Goal: Task Accomplishment & Management: Complete application form

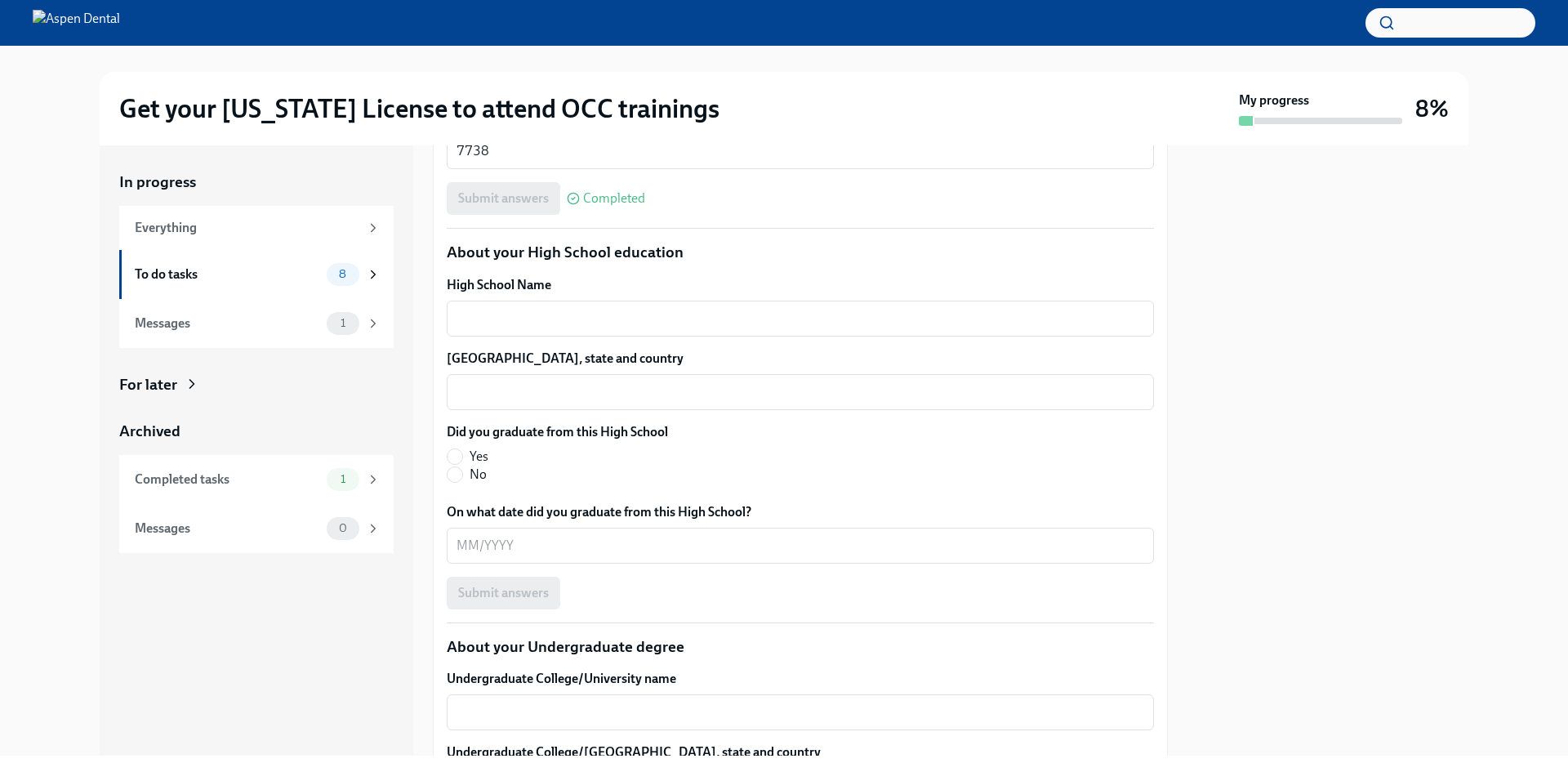
scroll to position [1143, 0]
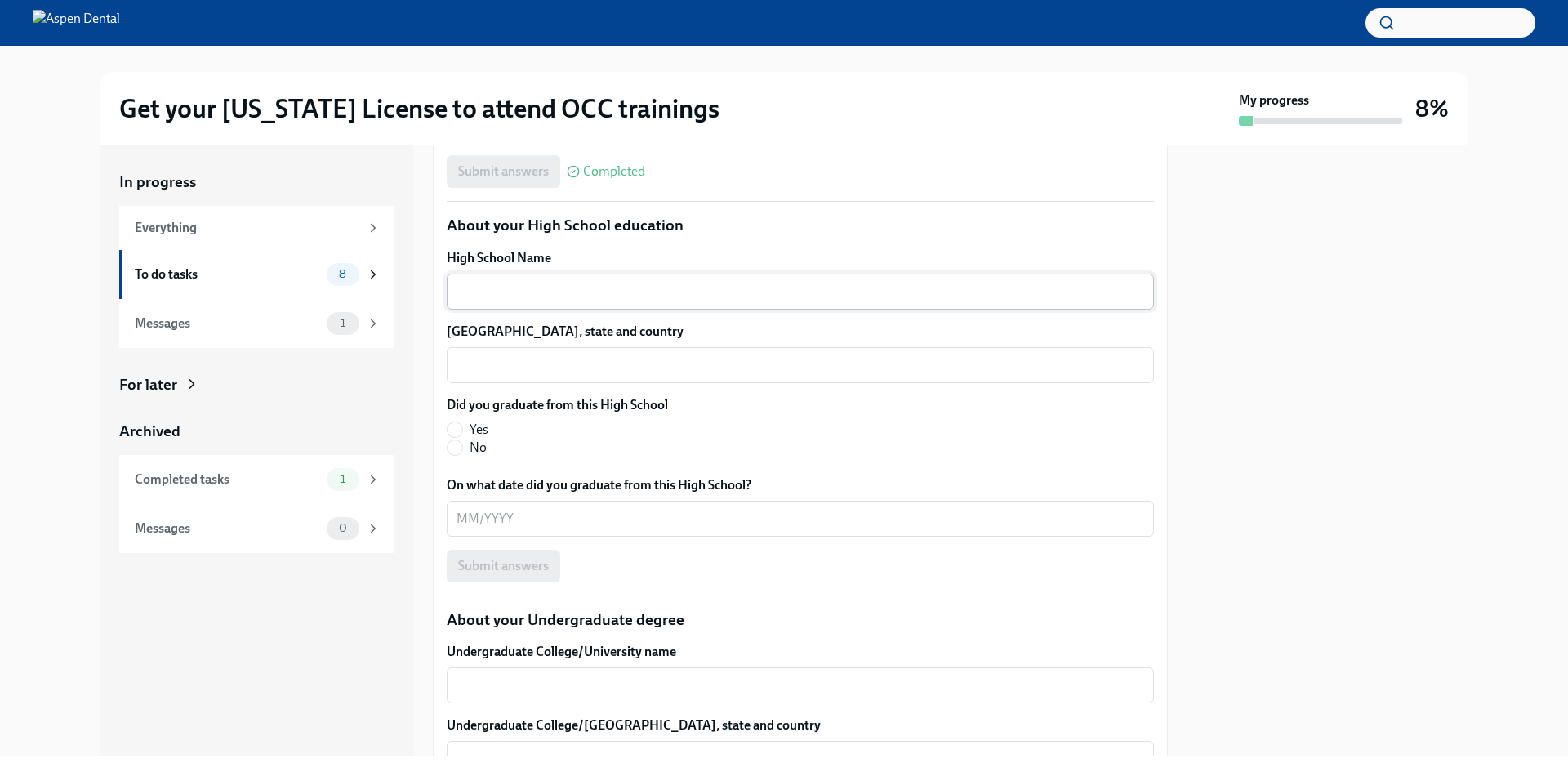
click at [575, 302] on textarea "High School Name" at bounding box center [800, 292] width 687 height 20
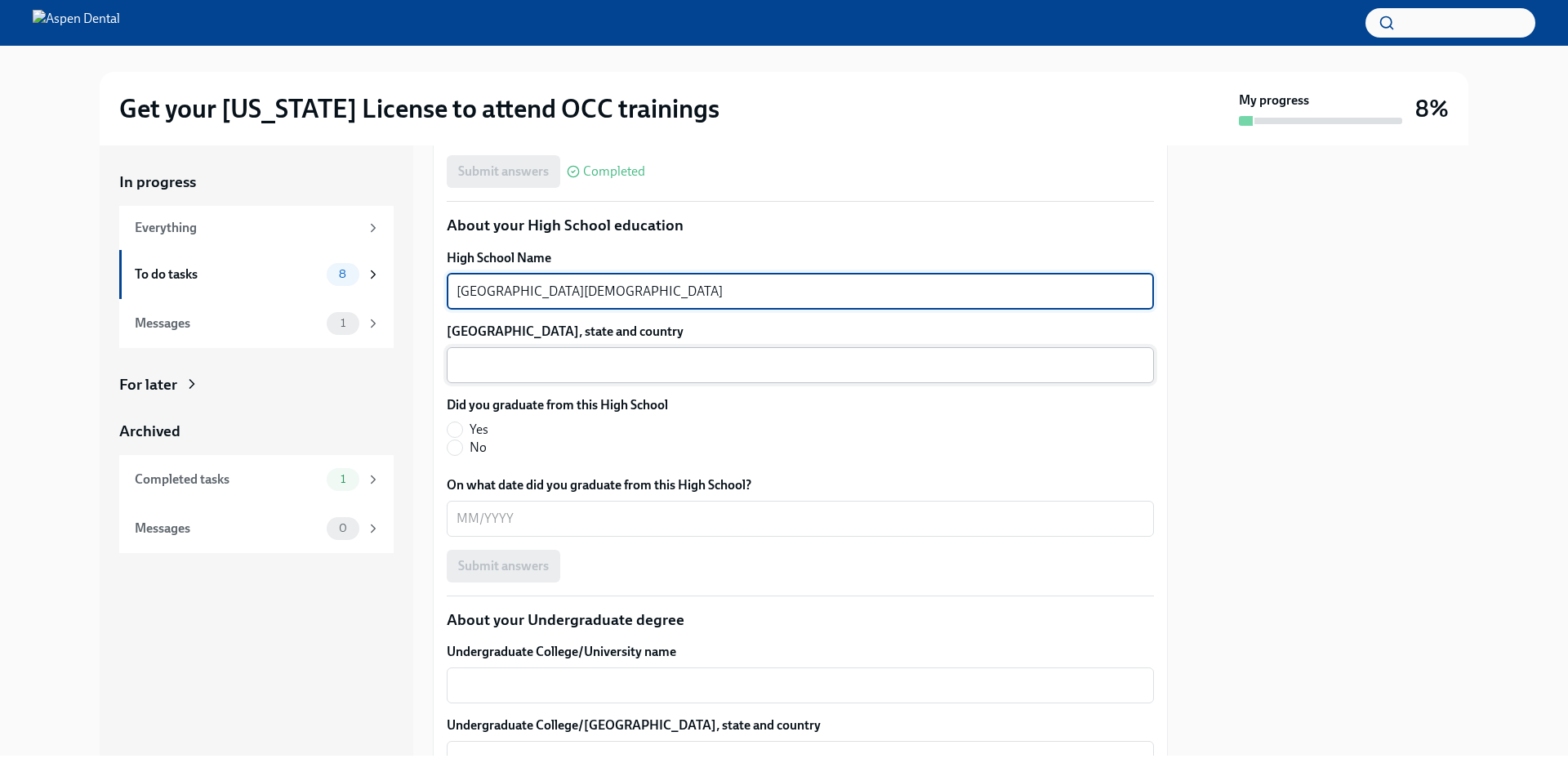
type textarea "[GEOGRAPHIC_DATA][DEMOGRAPHIC_DATA]"
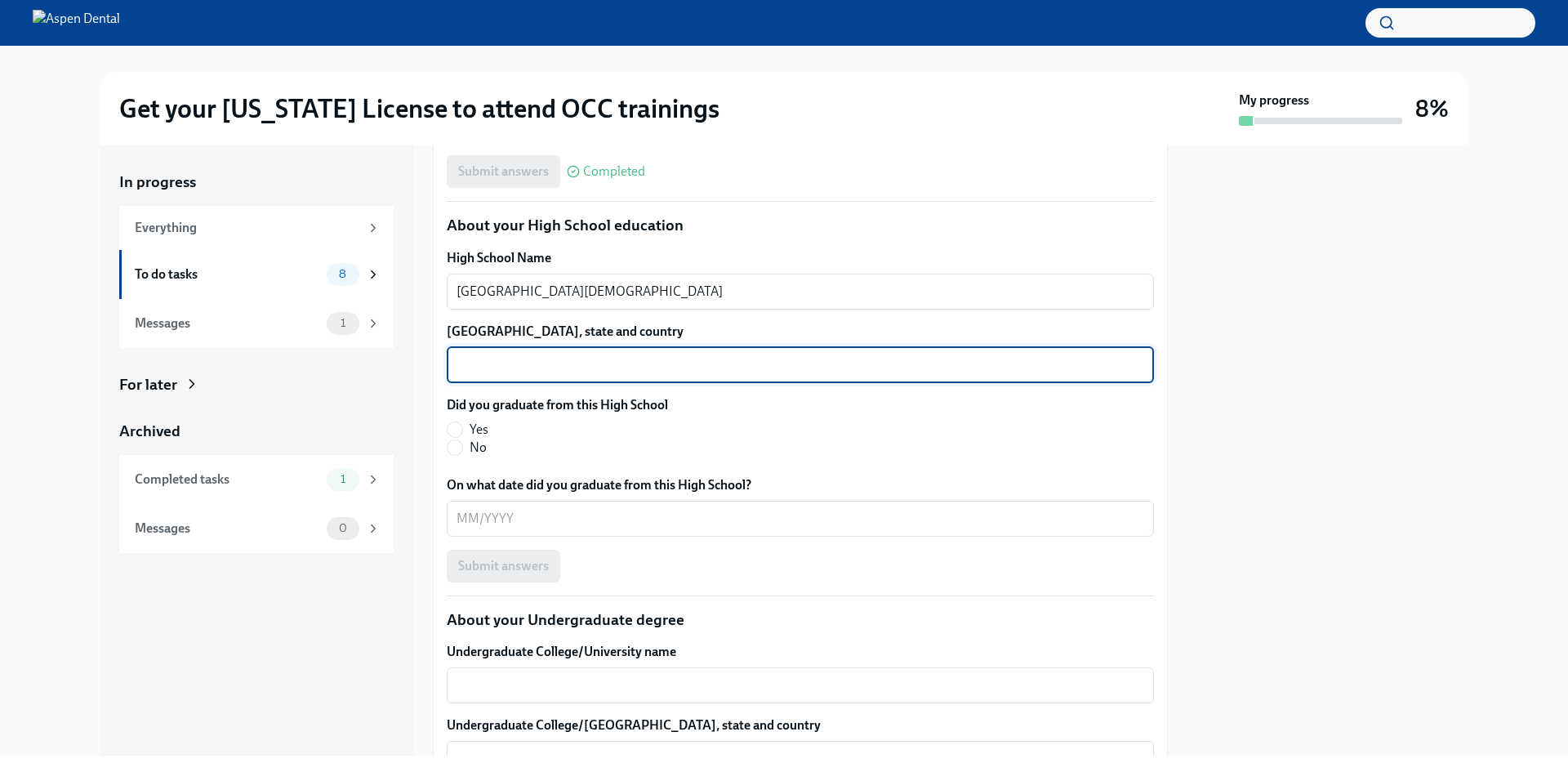
click at [544, 375] on textarea "[GEOGRAPHIC_DATA], state and country" at bounding box center [800, 366] width 687 height 20
type textarea "[GEOGRAPHIC_DATA], [US_STATE], [GEOGRAPHIC_DATA]"
click at [453, 437] on input "Yes" at bounding box center [455, 430] width 15 height 15
radio input "true"
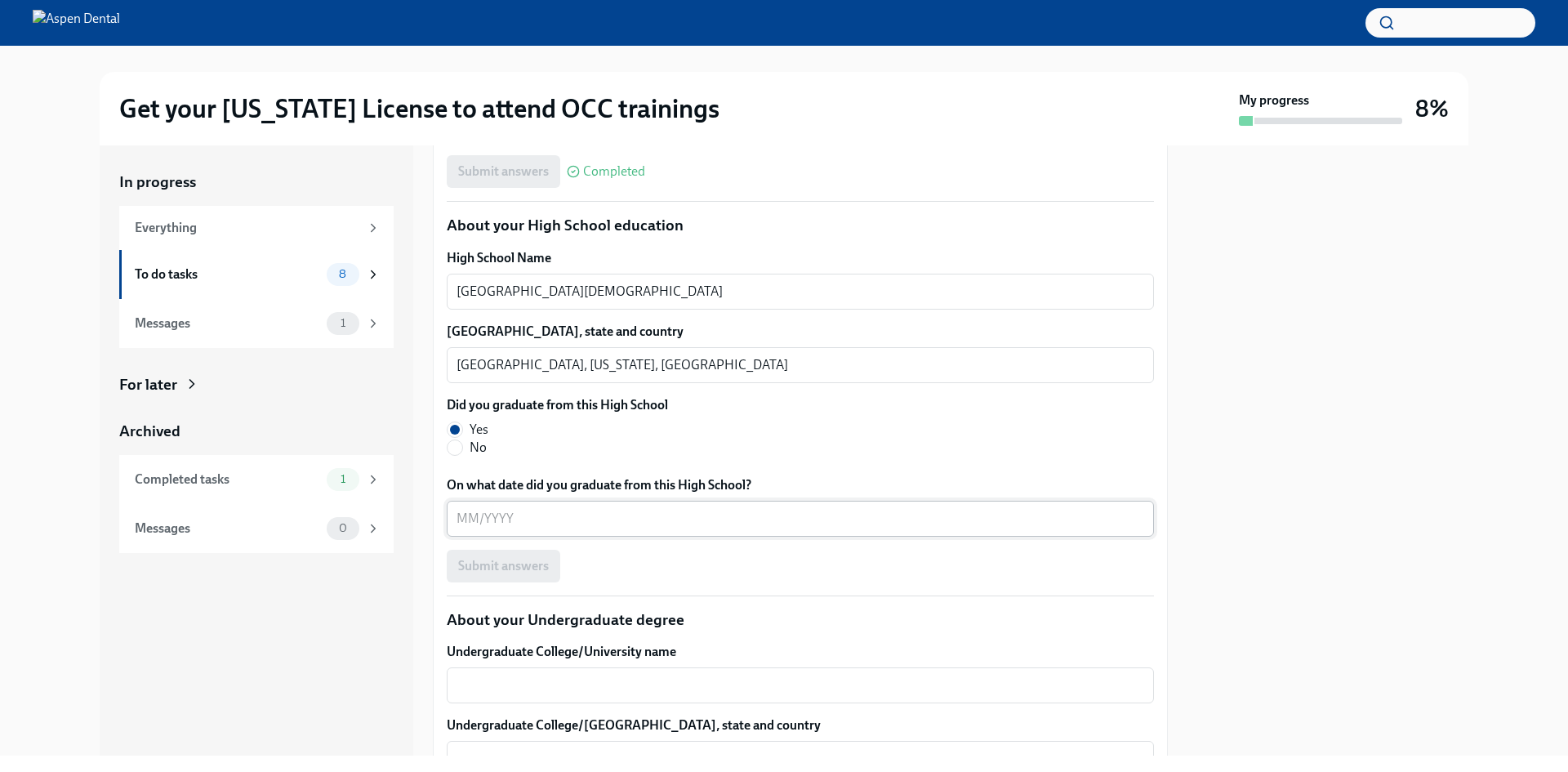
drag, startPoint x: 469, startPoint y: 716, endPoint x: 480, endPoint y: 713, distance: 11.4
click at [480, 528] on textarea "On what date did you graduate from this High School?" at bounding box center [800, 519] width 687 height 20
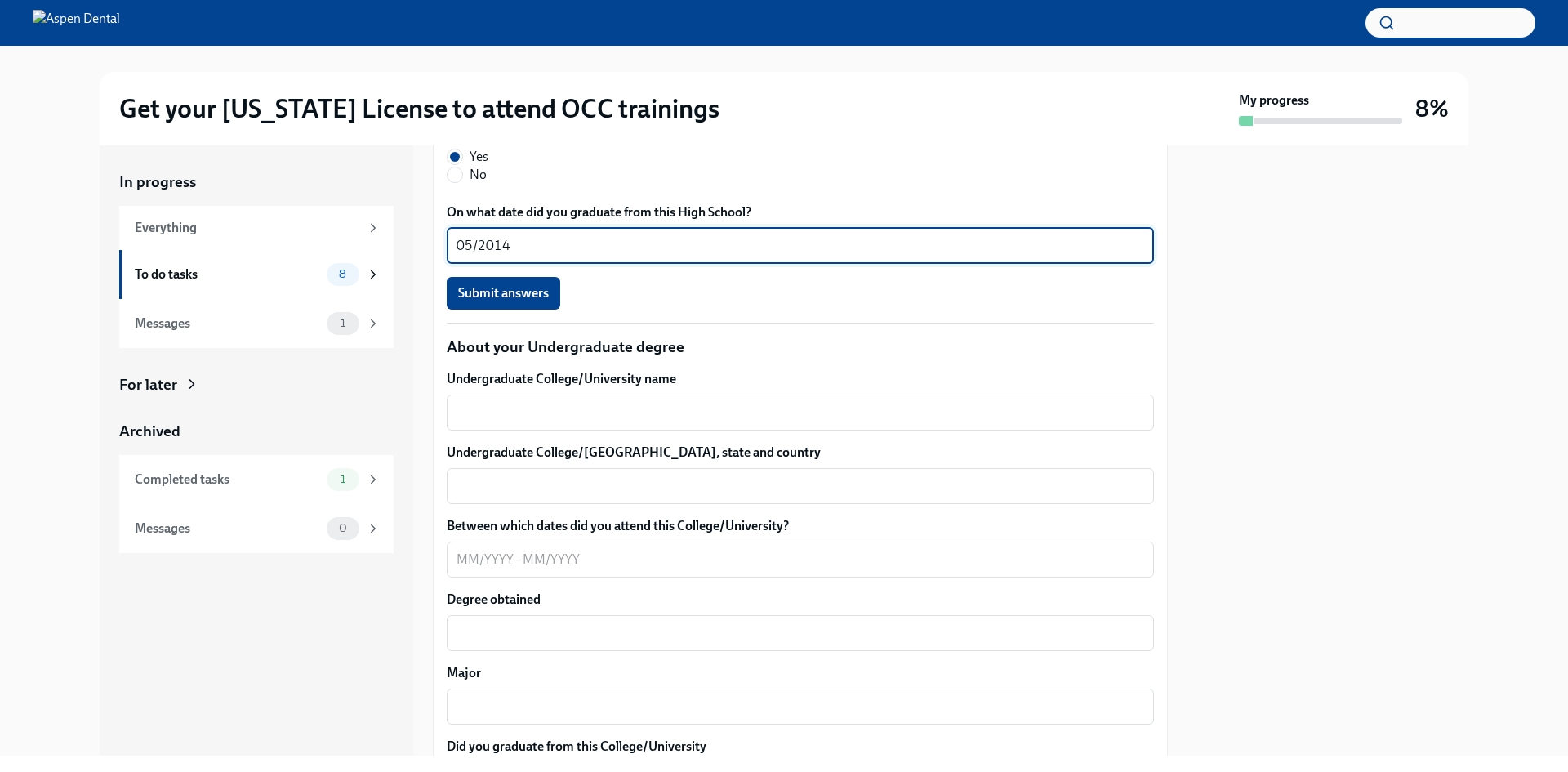
scroll to position [1552, 0]
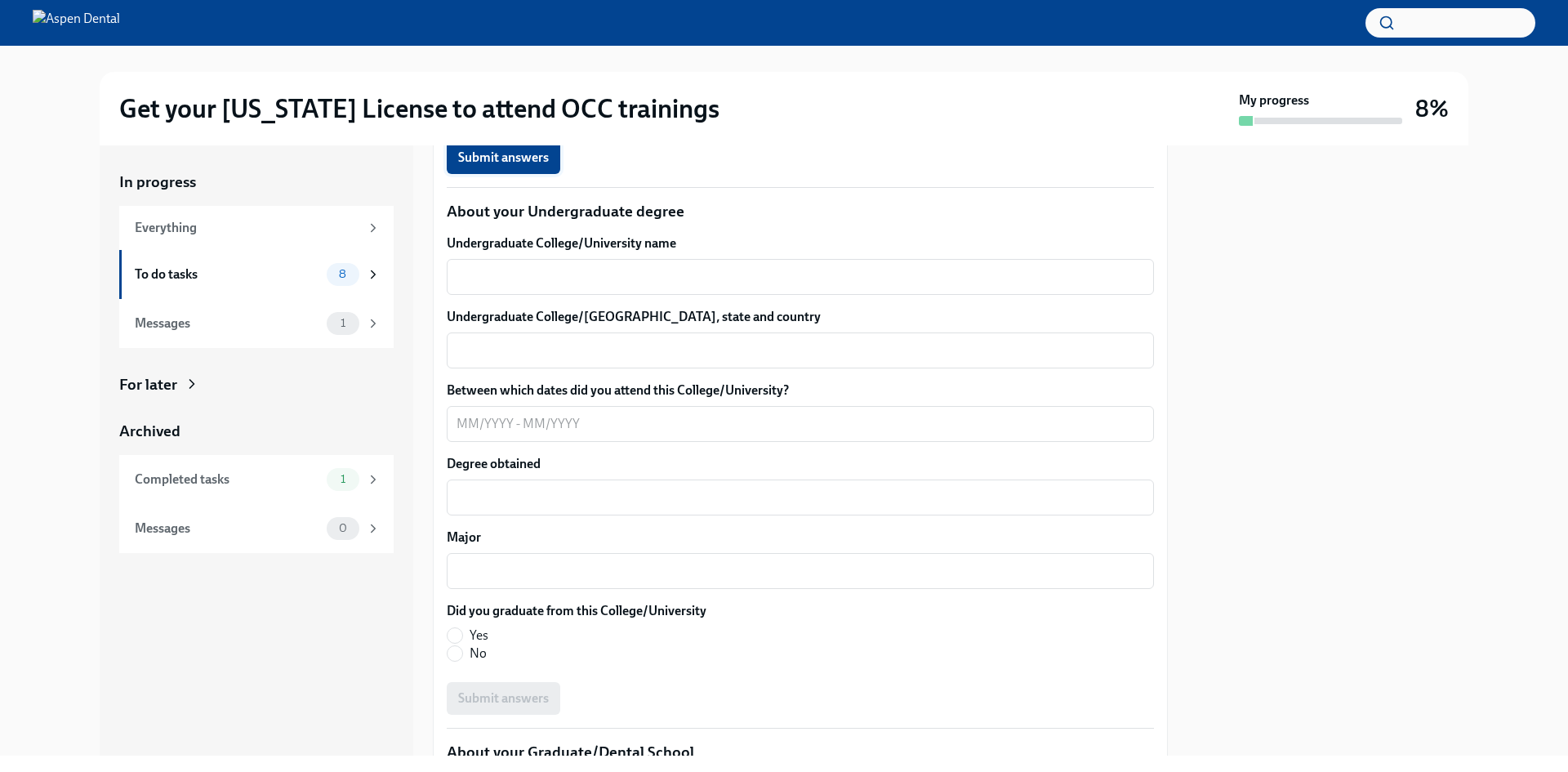
type textarea "05/2014"
click at [517, 174] on button "Submit answers" at bounding box center [503, 157] width 114 height 32
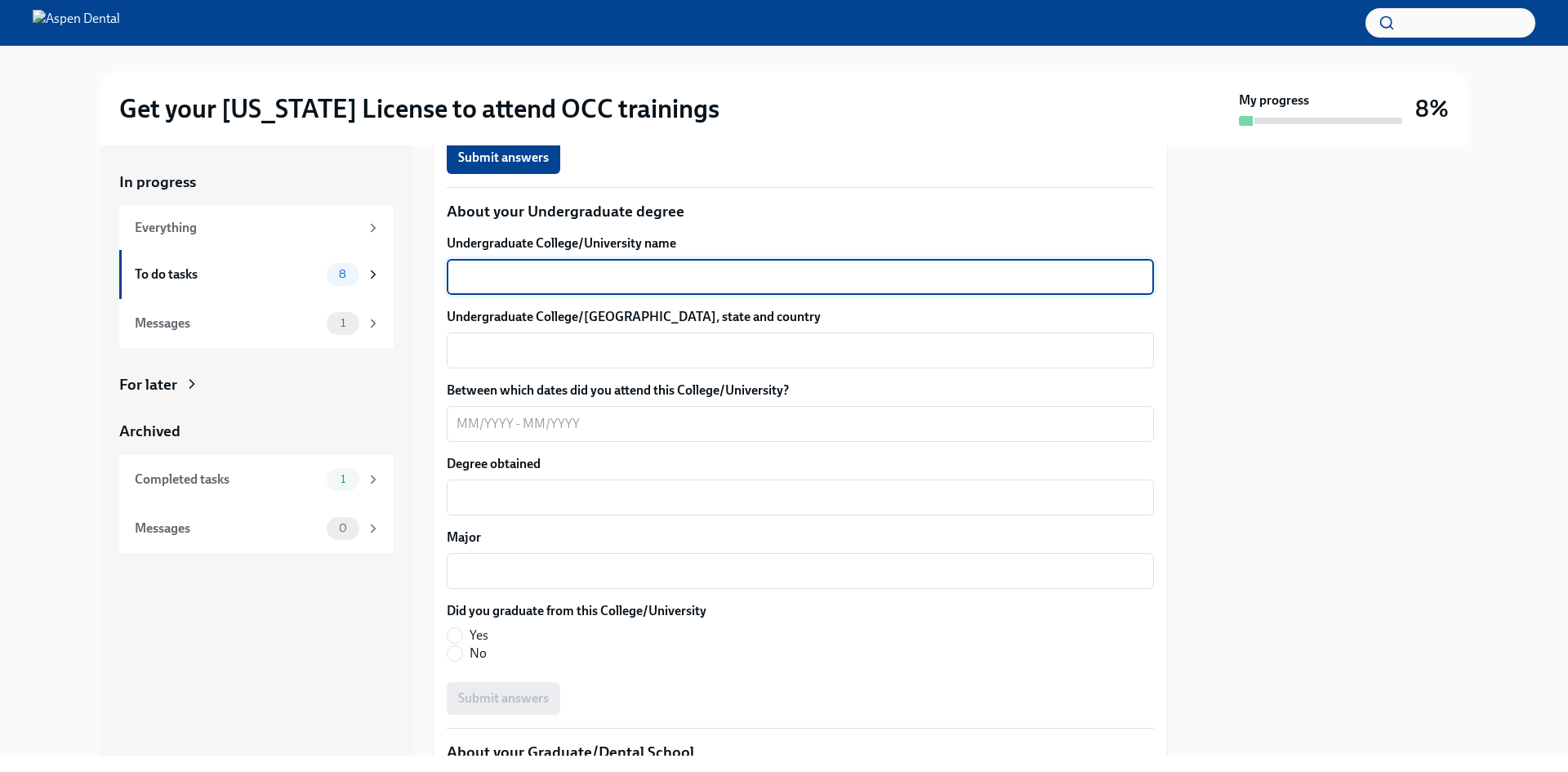
click at [616, 287] on textarea "Undergraduate College/University name" at bounding box center [800, 277] width 687 height 20
click at [616, 287] on textarea "[US_STATE][GEOGRAPHIC_DATA]" at bounding box center [800, 277] width 687 height 20
type textarea "[US_STATE][GEOGRAPHIC_DATA]"
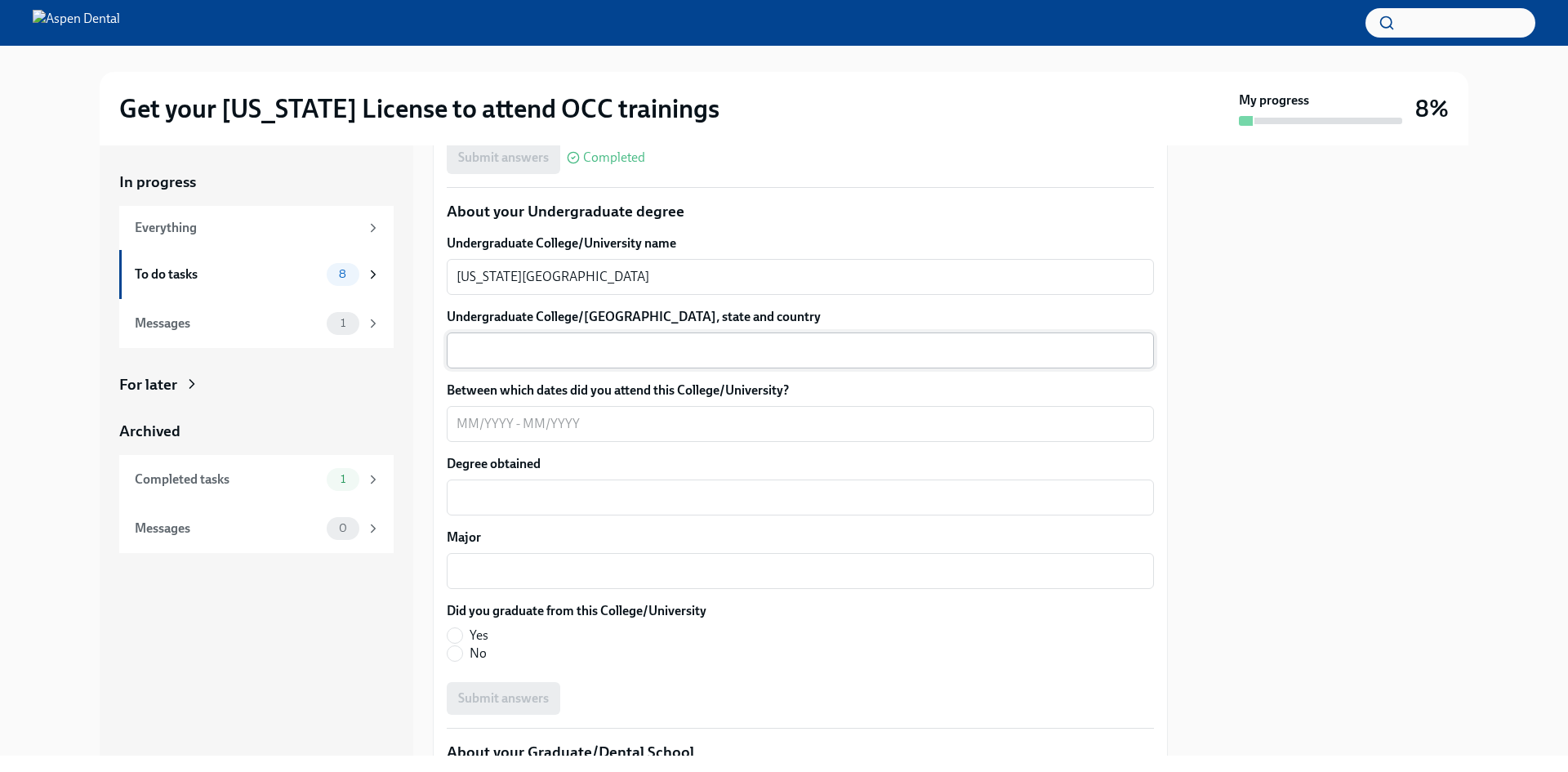
click at [624, 368] on div "x ​" at bounding box center [800, 350] width 707 height 36
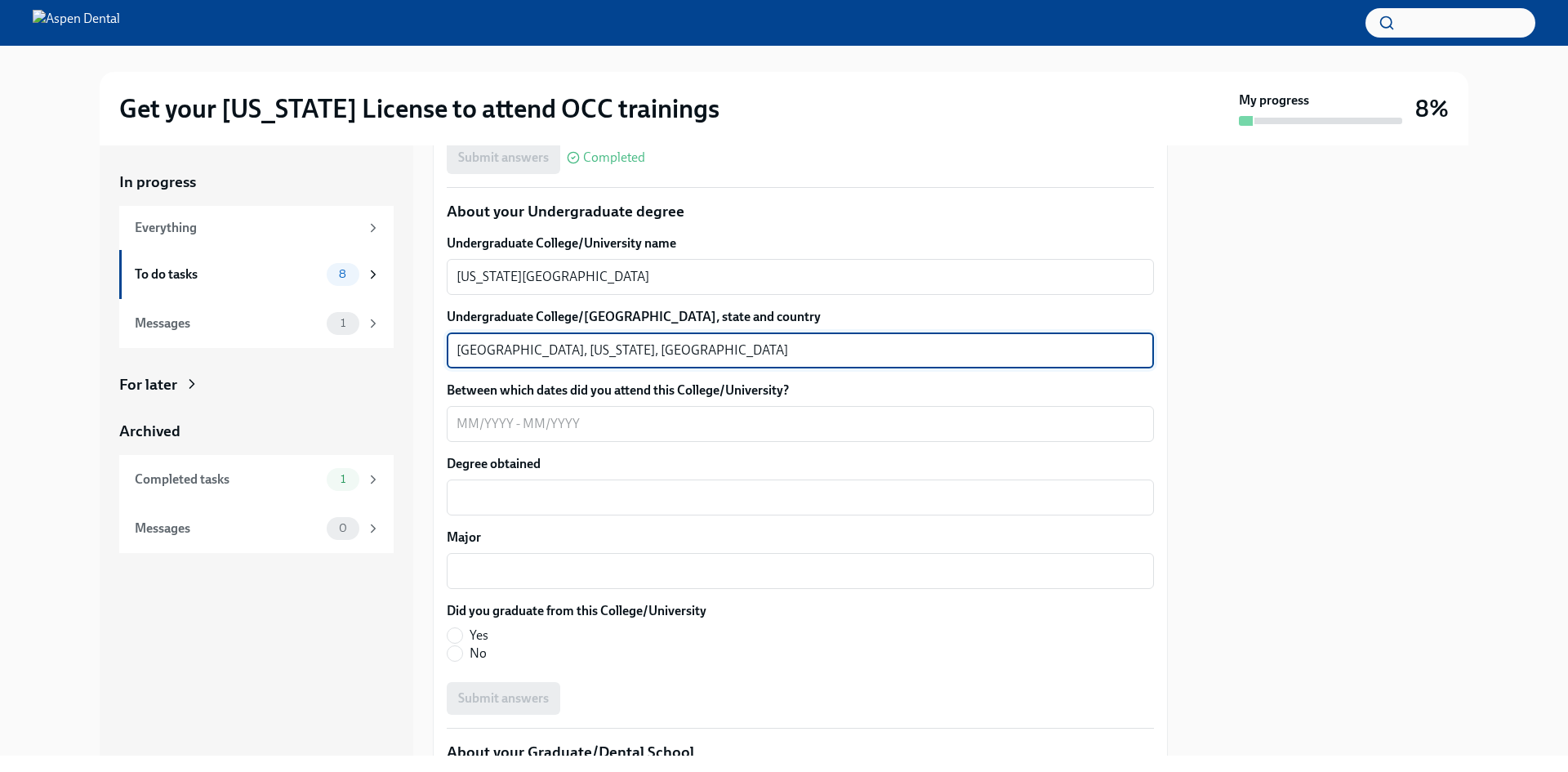
scroll to position [1634, 0]
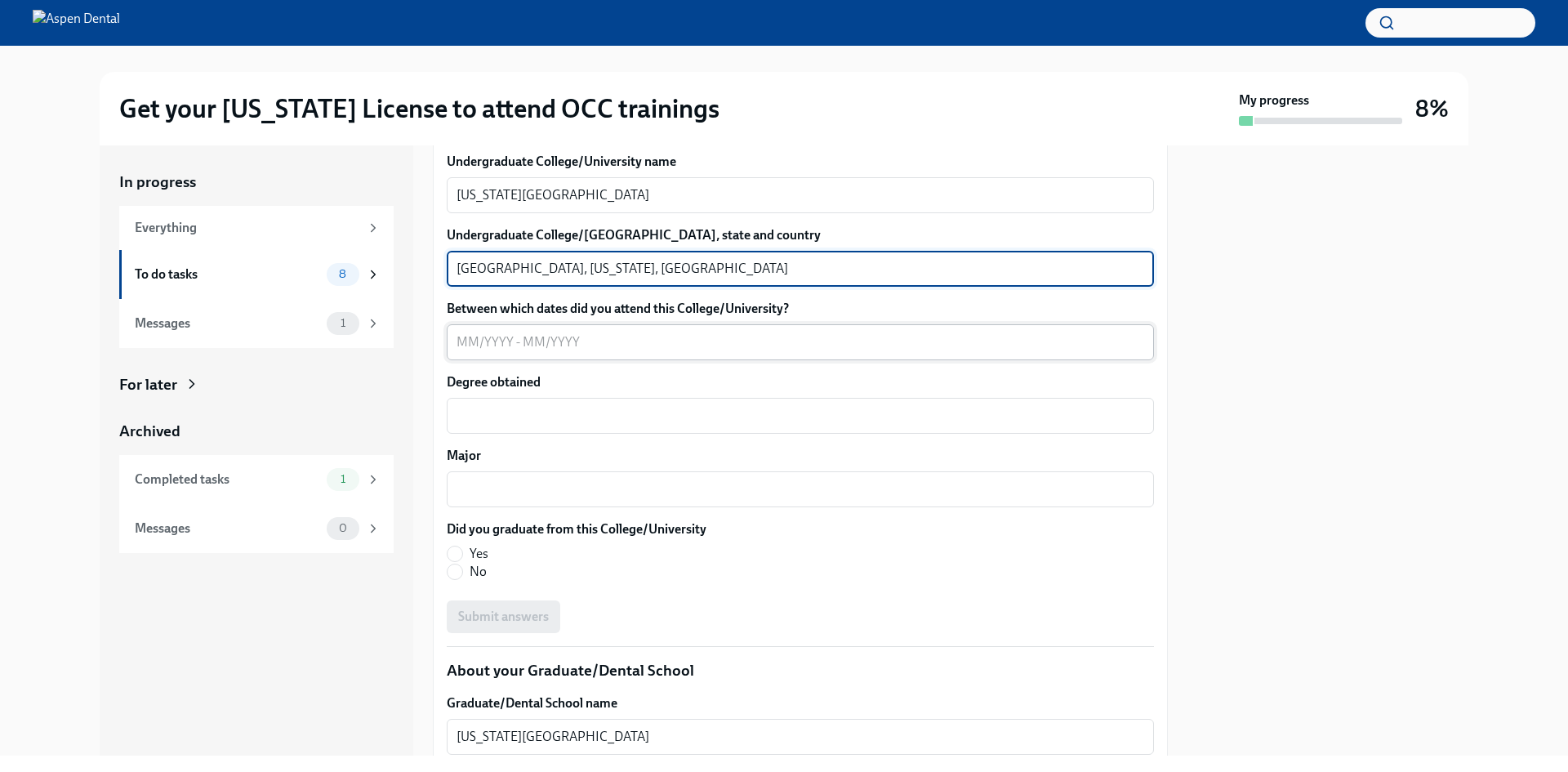
type textarea "[GEOGRAPHIC_DATA], [US_STATE], [GEOGRAPHIC_DATA]"
click at [465, 352] on textarea "Between which dates did you attend this College/University?" at bounding box center [800, 342] width 687 height 20
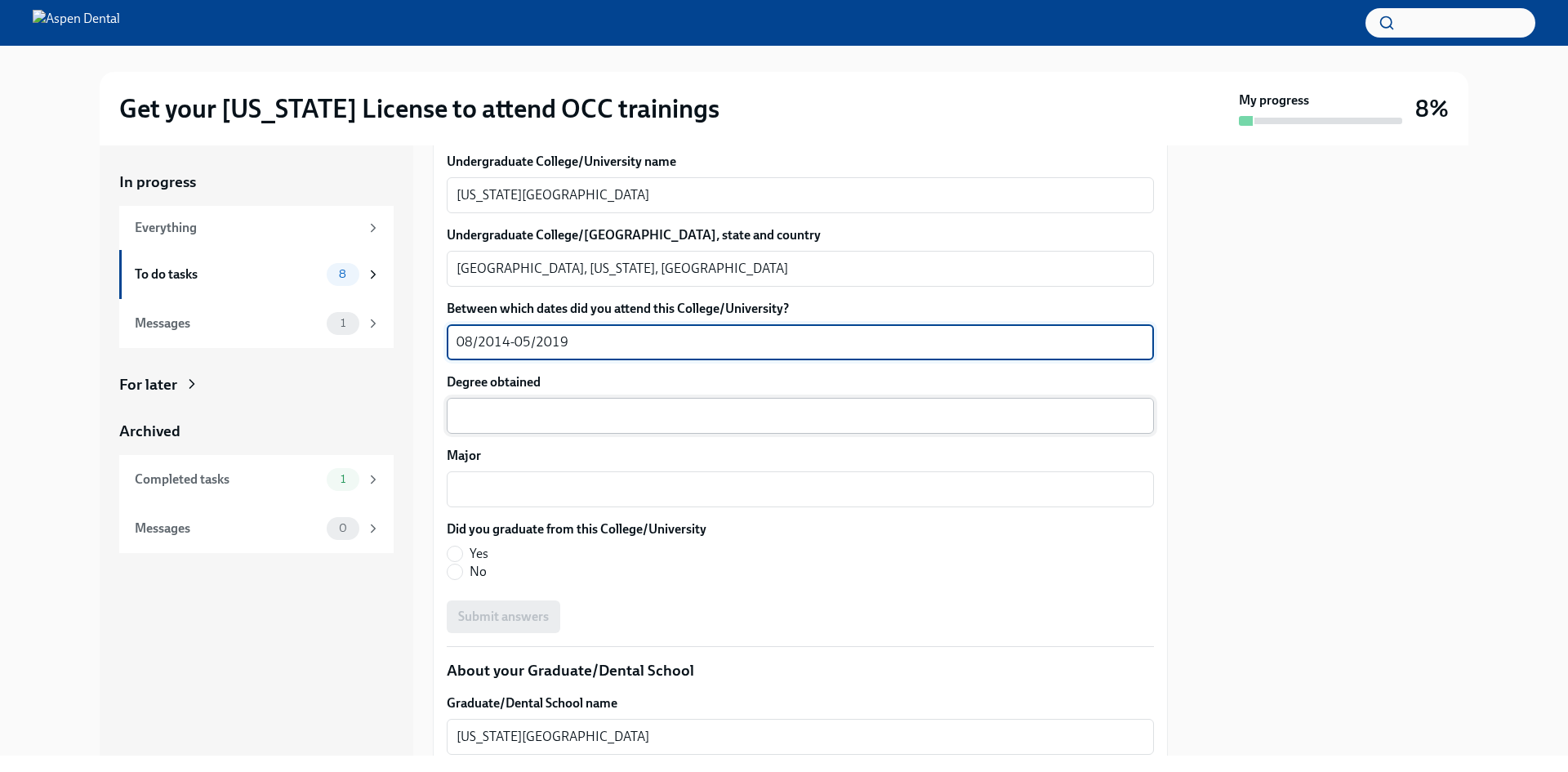
type textarea "08/2014-05/2019"
click at [896, 425] on textarea "Degree obtained" at bounding box center [800, 416] width 687 height 20
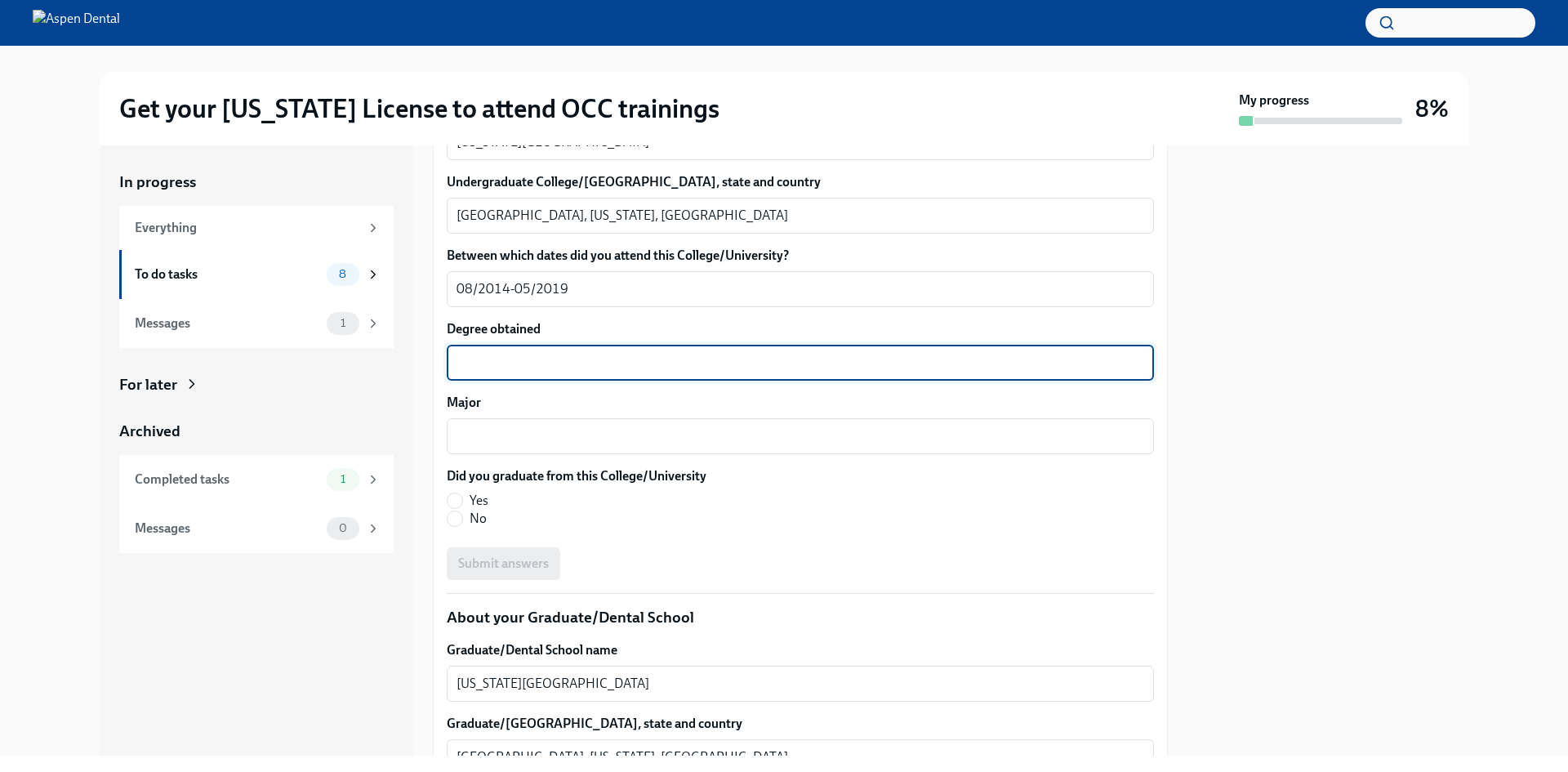
scroll to position [1716, 0]
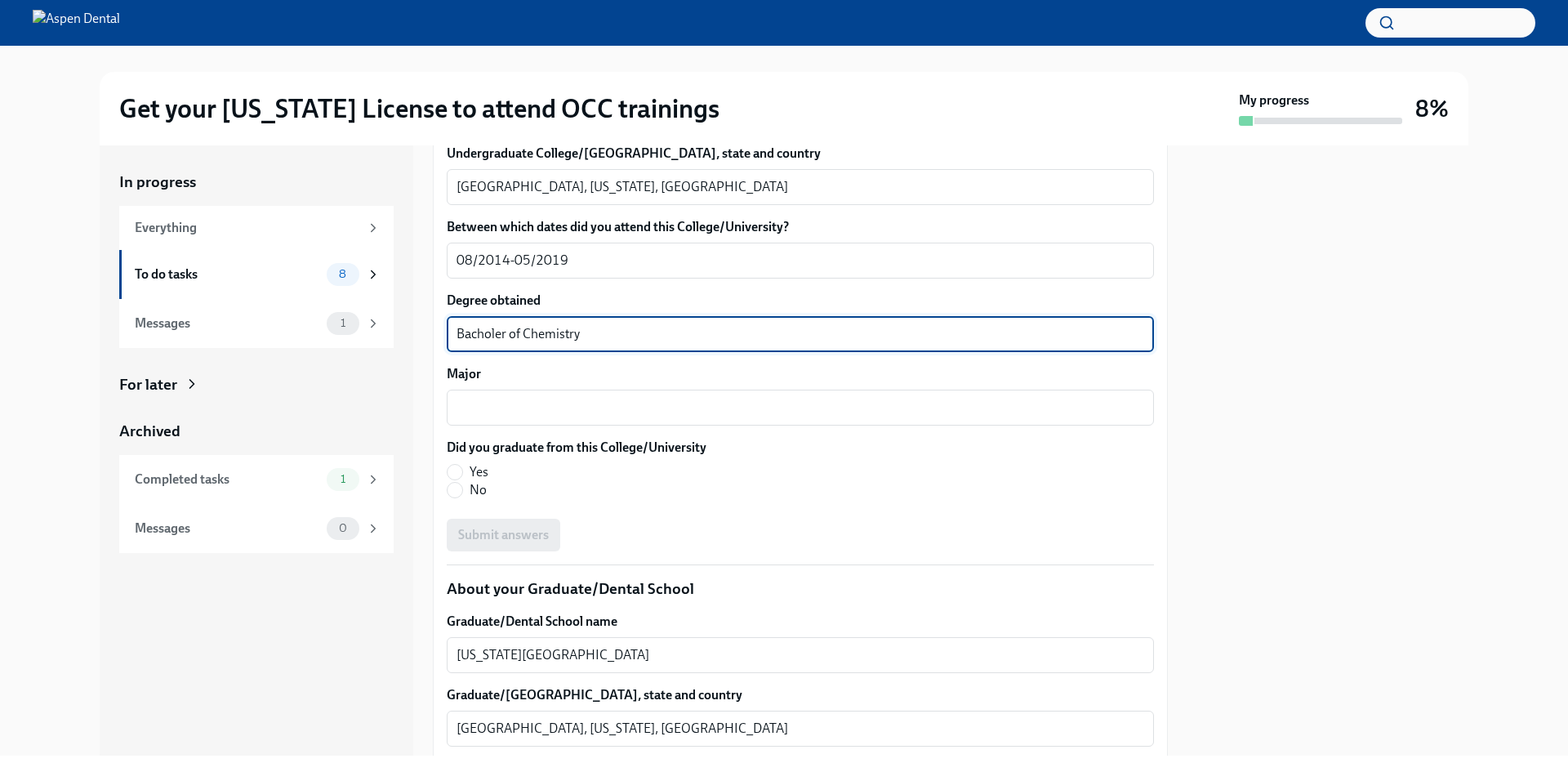
click at [495, 344] on textarea "Bacholer of Chemistry" at bounding box center [800, 334] width 687 height 20
drag, startPoint x: 506, startPoint y: 527, endPoint x: 434, endPoint y: 541, distance: 73.3
click at [434, 541] on div "We will fill out the [US_STATE] State Application Form on your behalf – we'll j…" at bounding box center [800, 416] width 735 height 3557
click at [529, 344] on textarea "Bachelors of Chemistry" at bounding box center [800, 334] width 687 height 20
type textarea "Bachelors of Science in Chemistry"
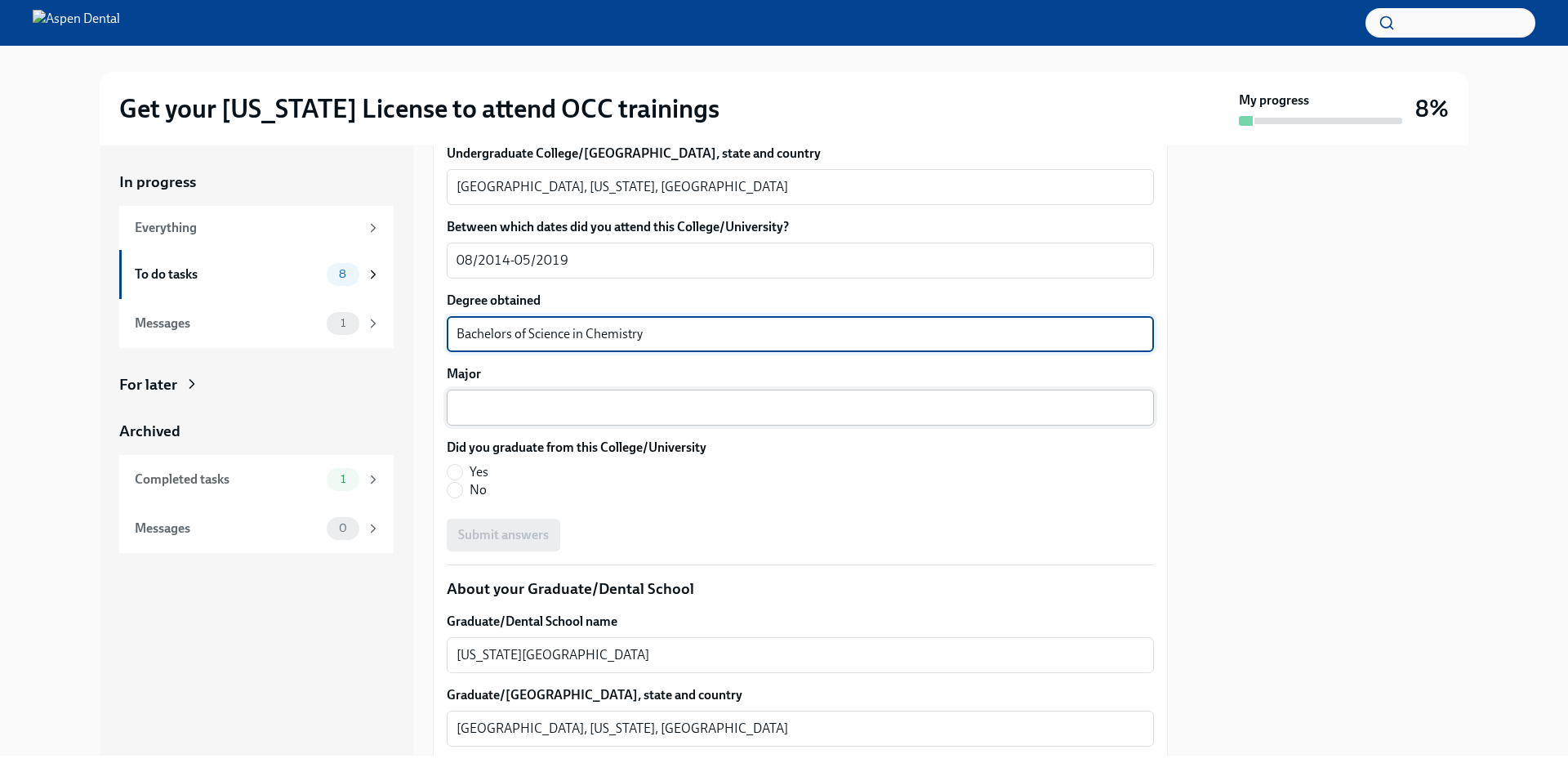
click at [520, 425] on div "x ​" at bounding box center [800, 407] width 707 height 36
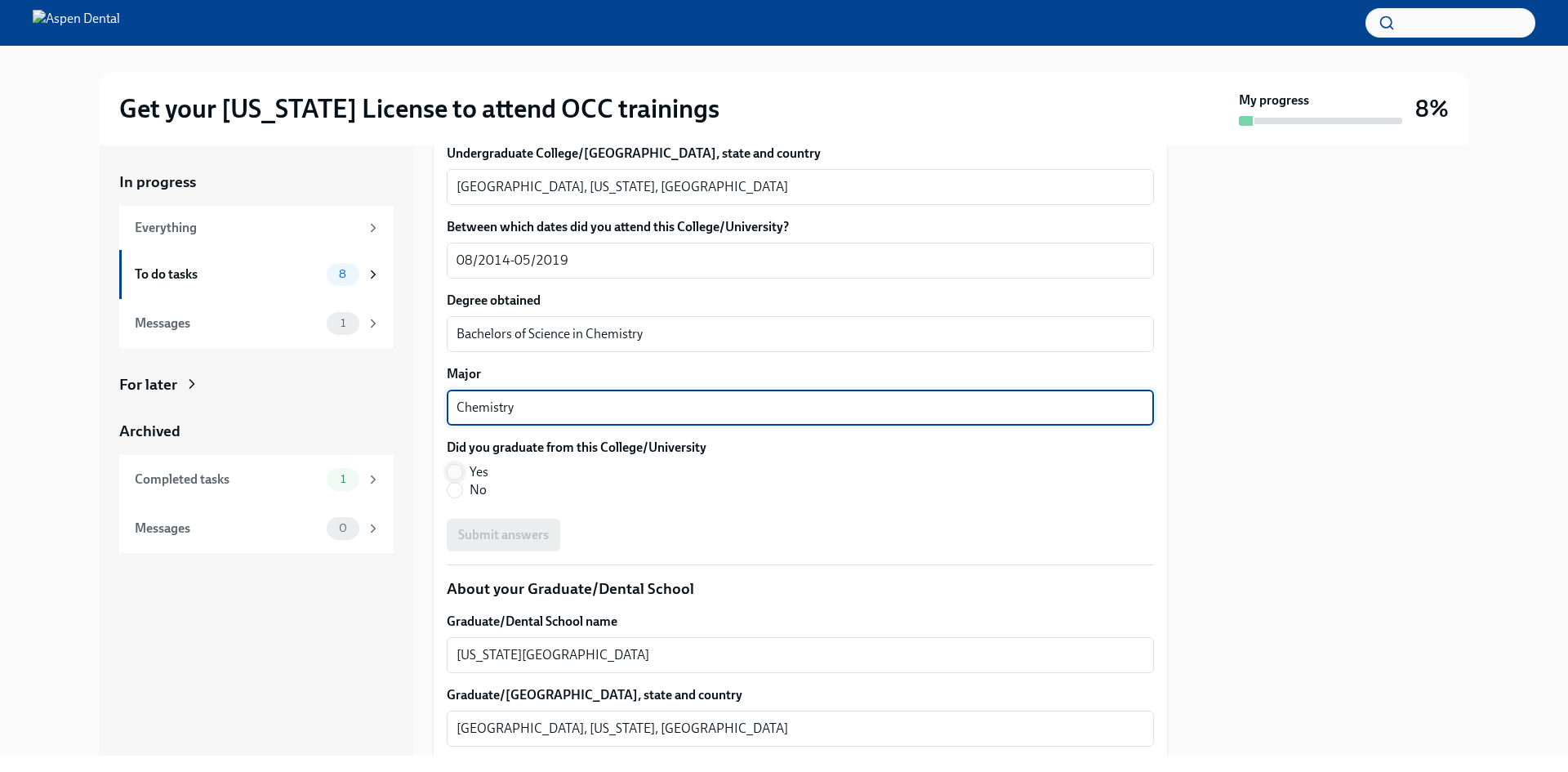
type textarea "Chemistry"
click at [454, 479] on input "Yes" at bounding box center [455, 473] width 15 height 15
radio input "true"
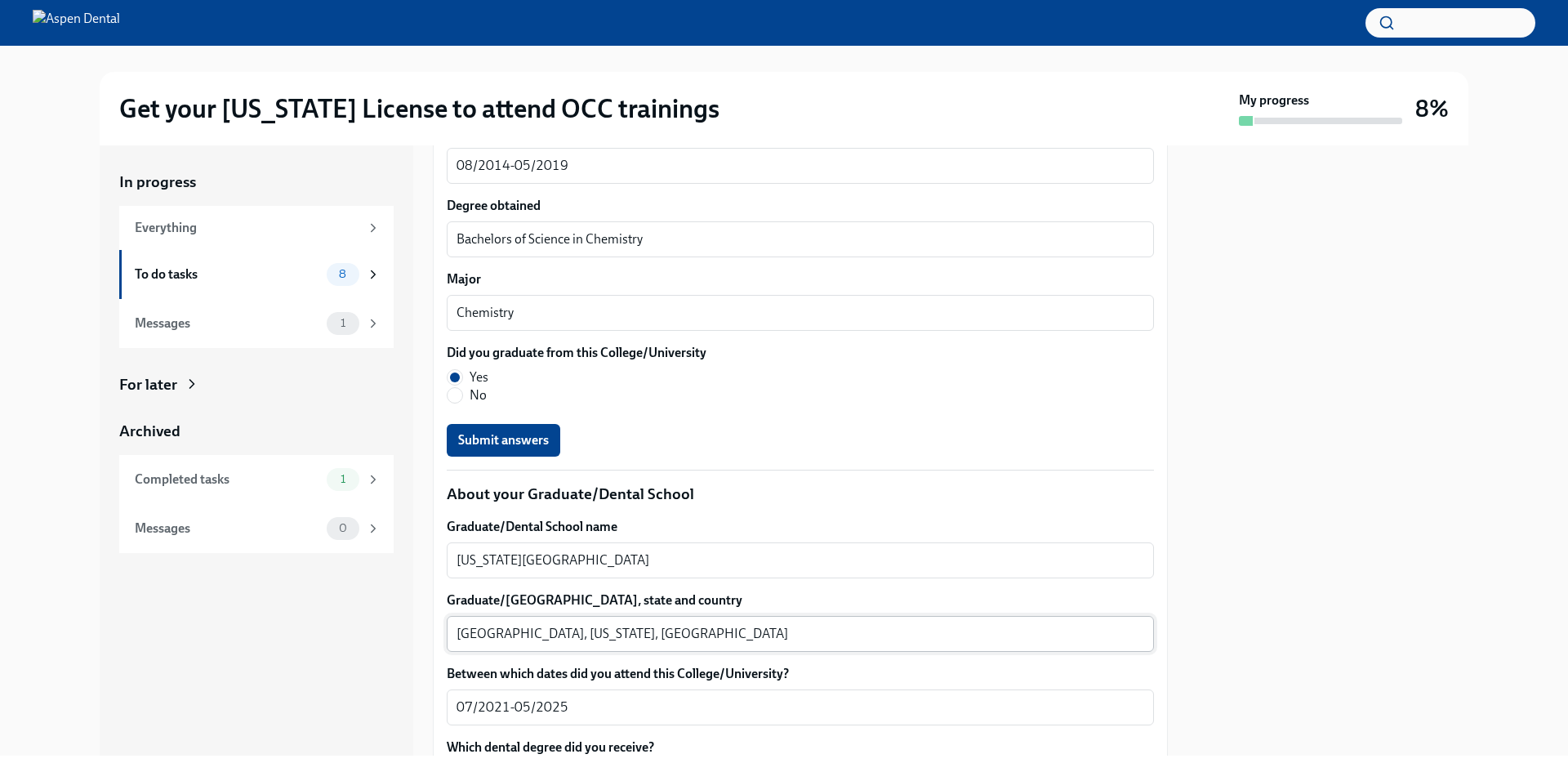
scroll to position [1960, 0]
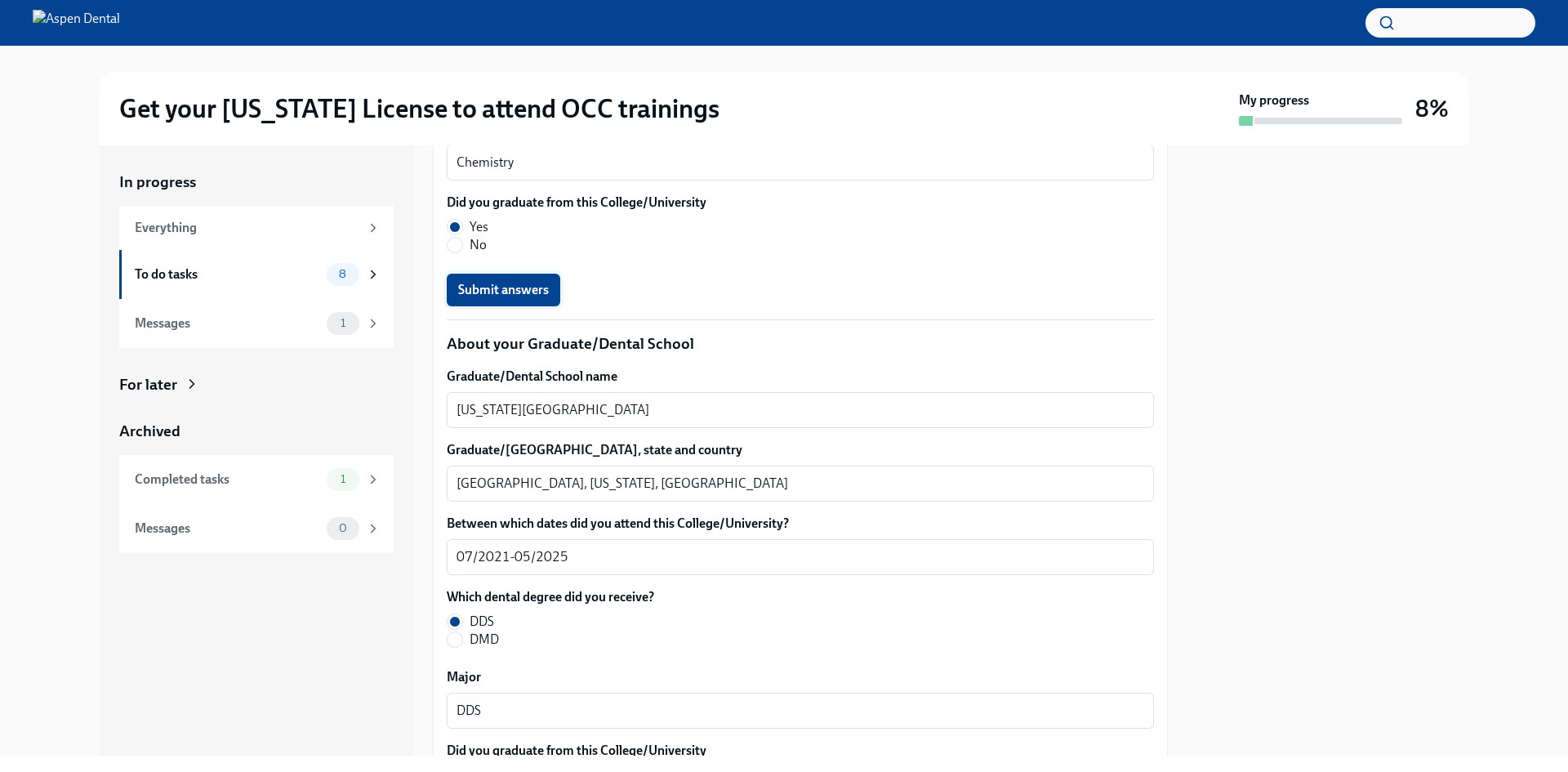
click at [505, 299] on span "Submit answers" at bounding box center [503, 290] width 90 height 17
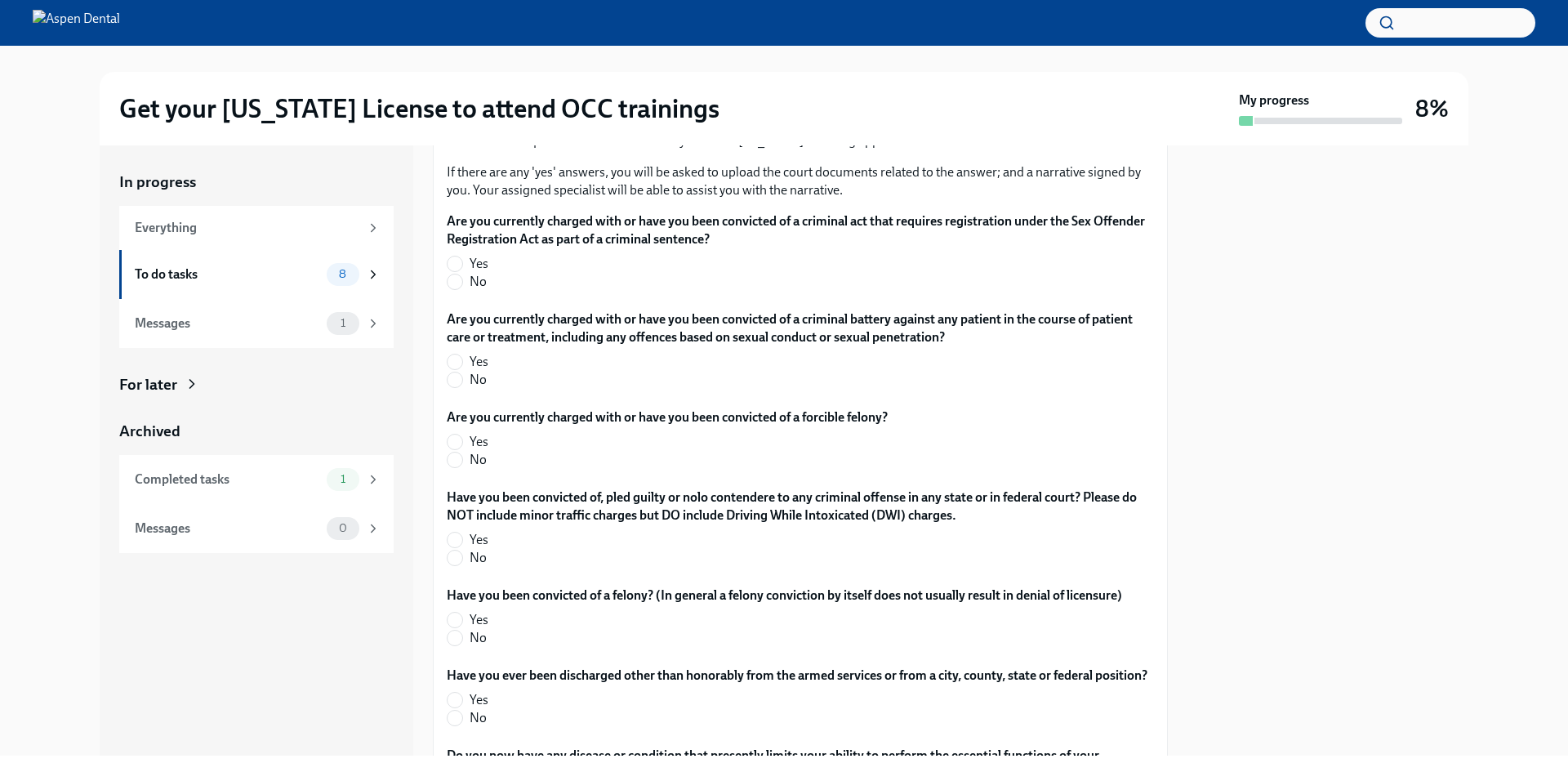
scroll to position [2777, 0]
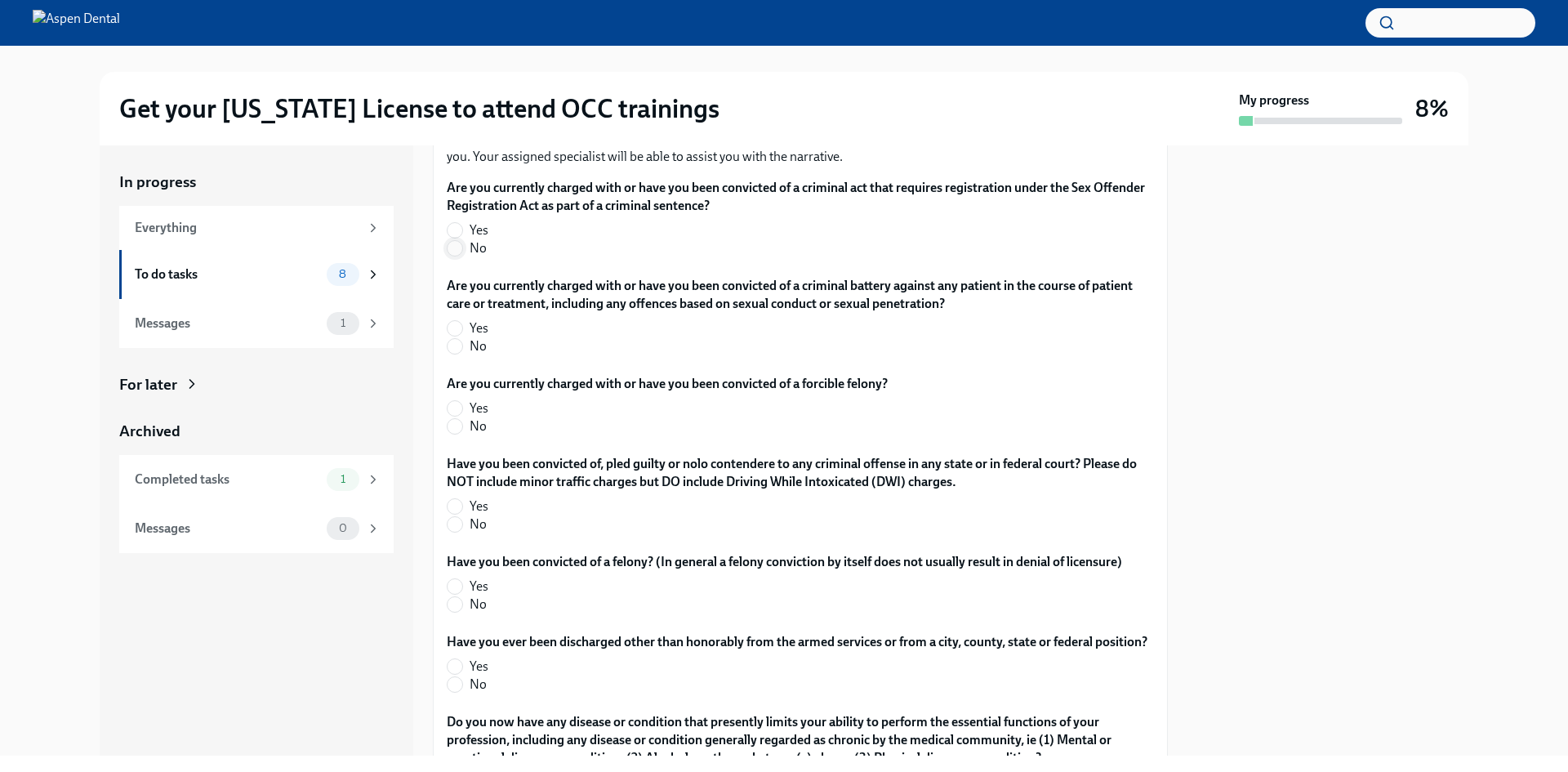
click at [453, 255] on input "No" at bounding box center [455, 249] width 15 height 15
radio input "true"
click at [452, 354] on input "No" at bounding box center [455, 347] width 15 height 15
radio input "true"
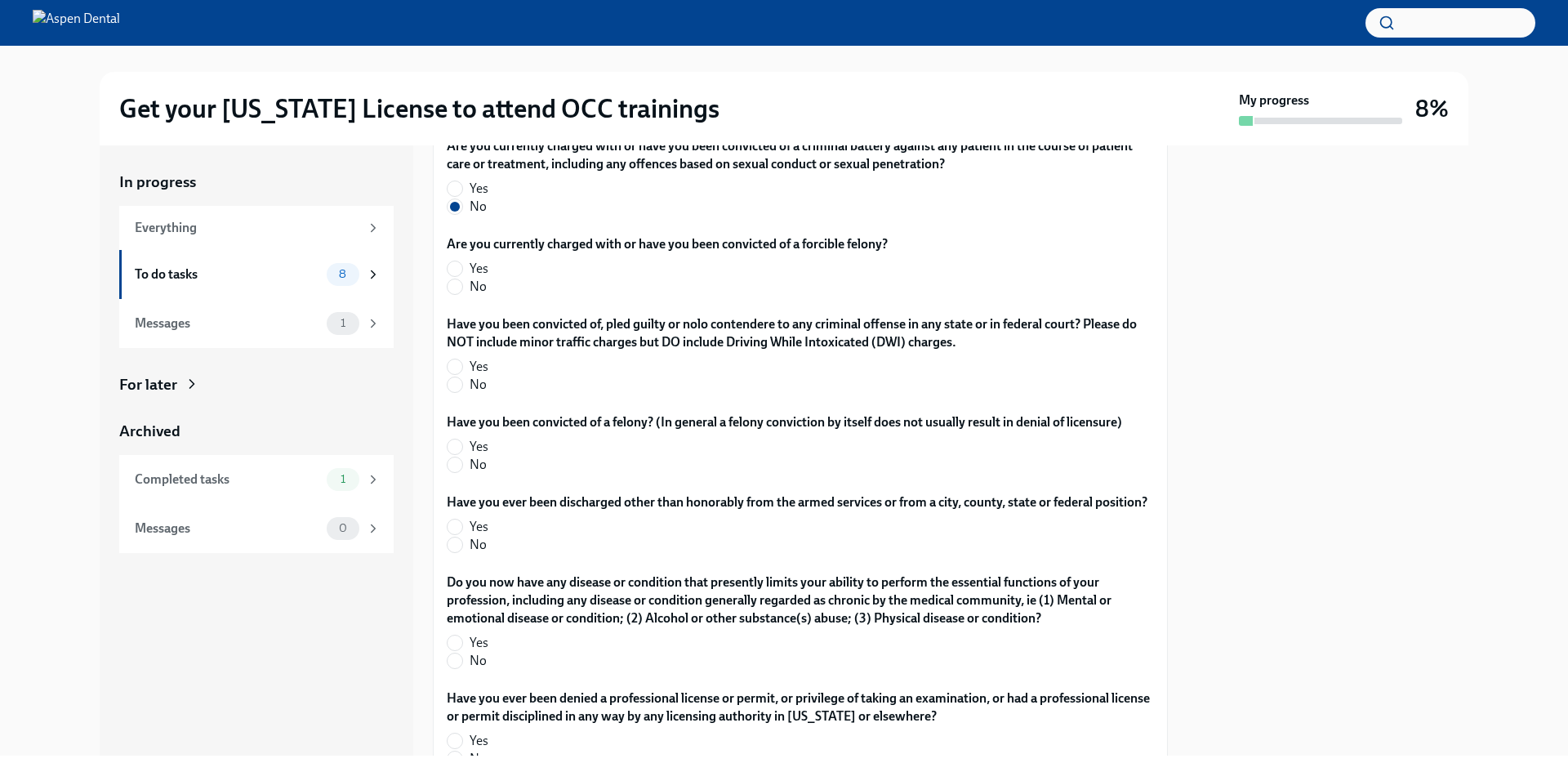
scroll to position [2940, 0]
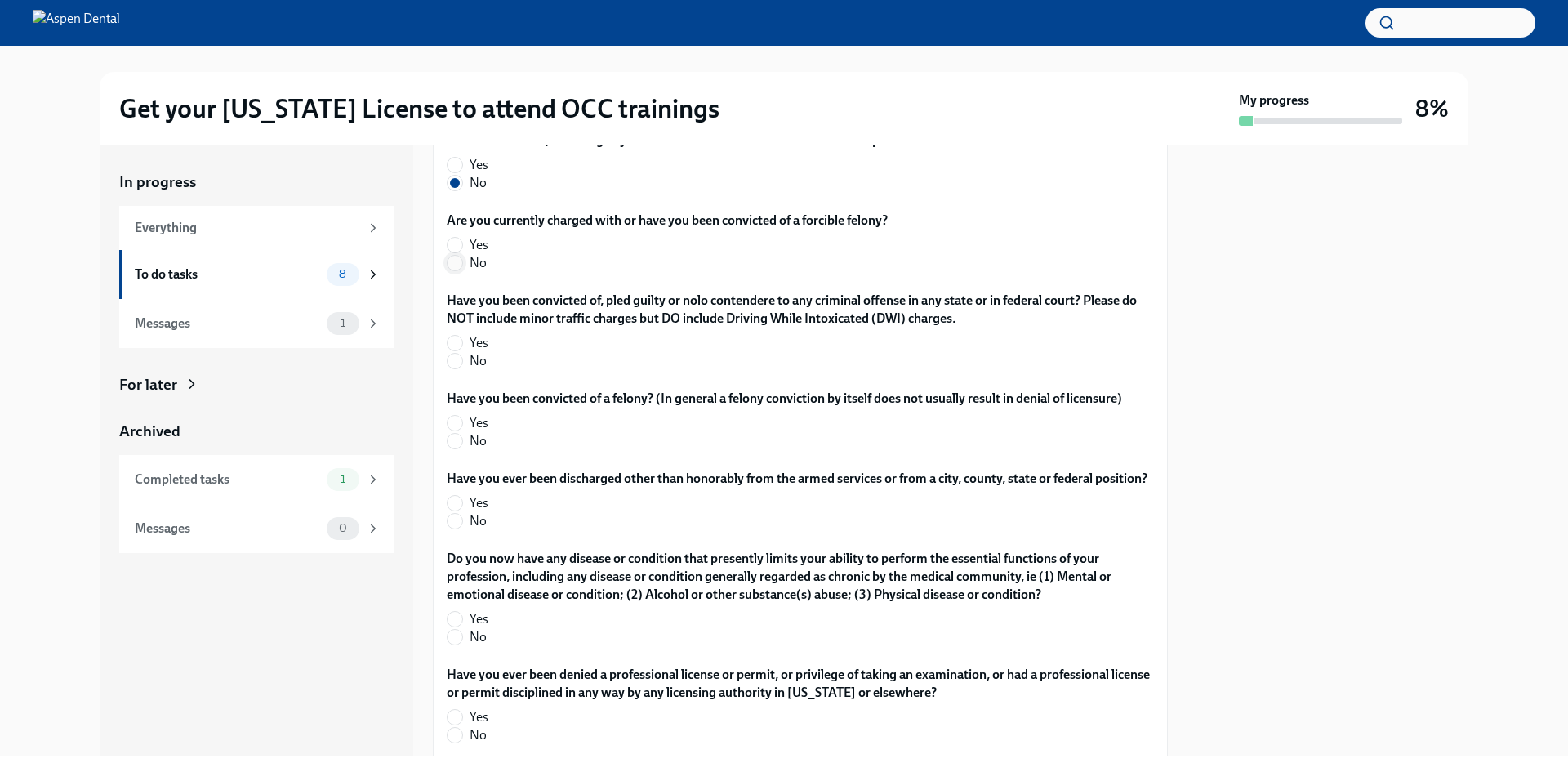
click at [457, 270] on input "No" at bounding box center [455, 263] width 15 height 15
radio input "true"
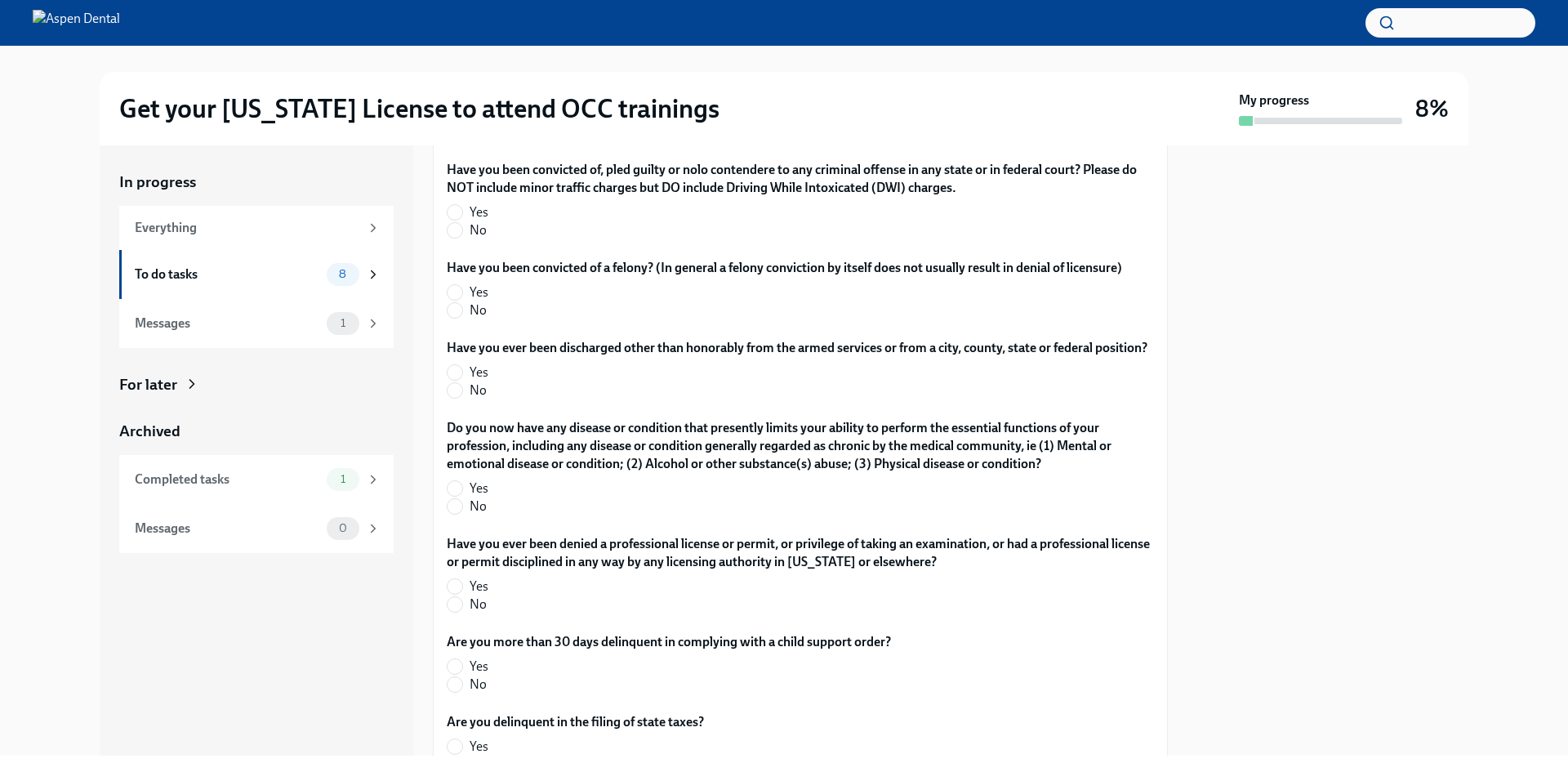
scroll to position [3104, 0]
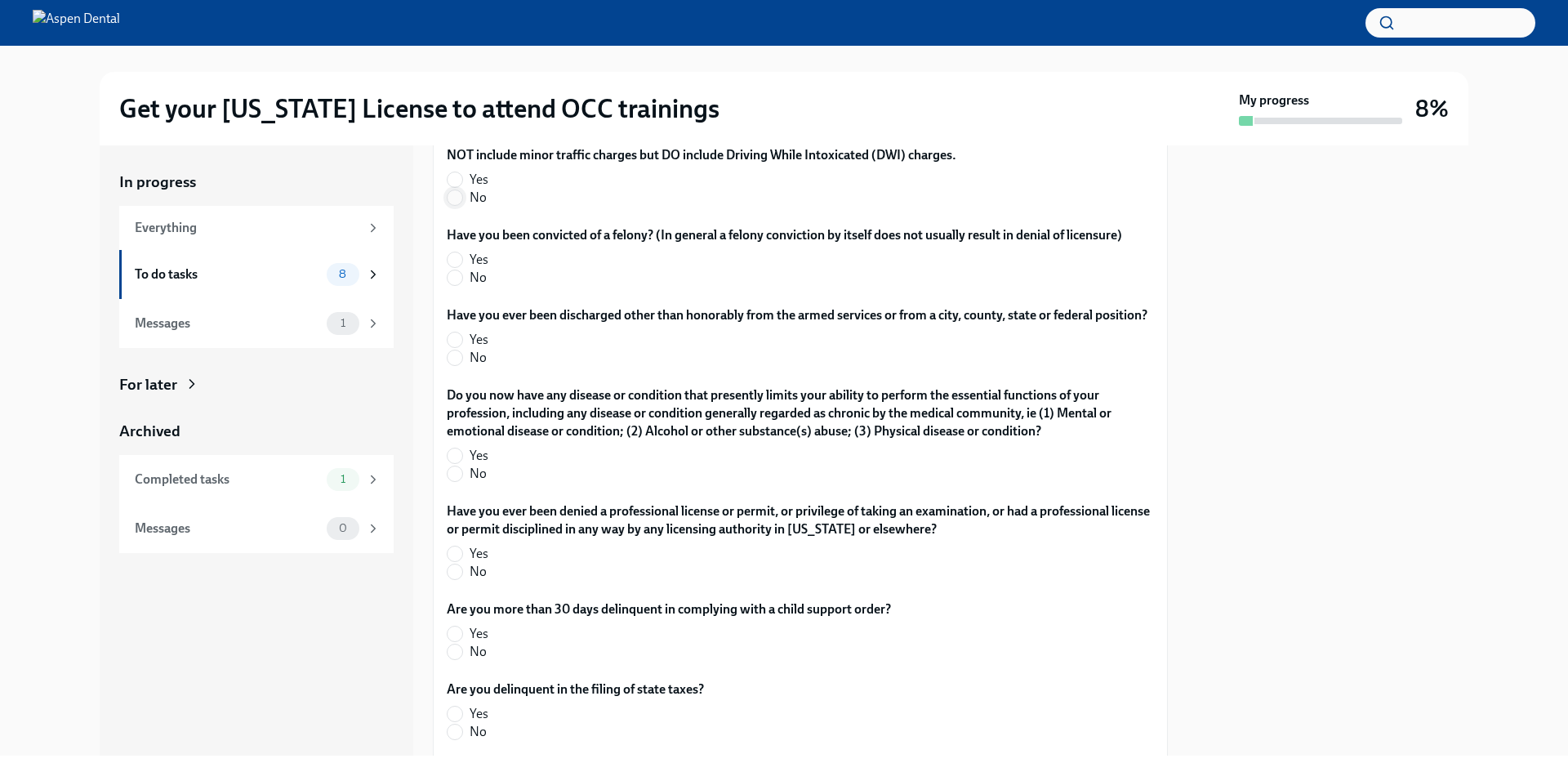
click at [454, 205] on input "No" at bounding box center [455, 198] width 15 height 15
radio input "true"
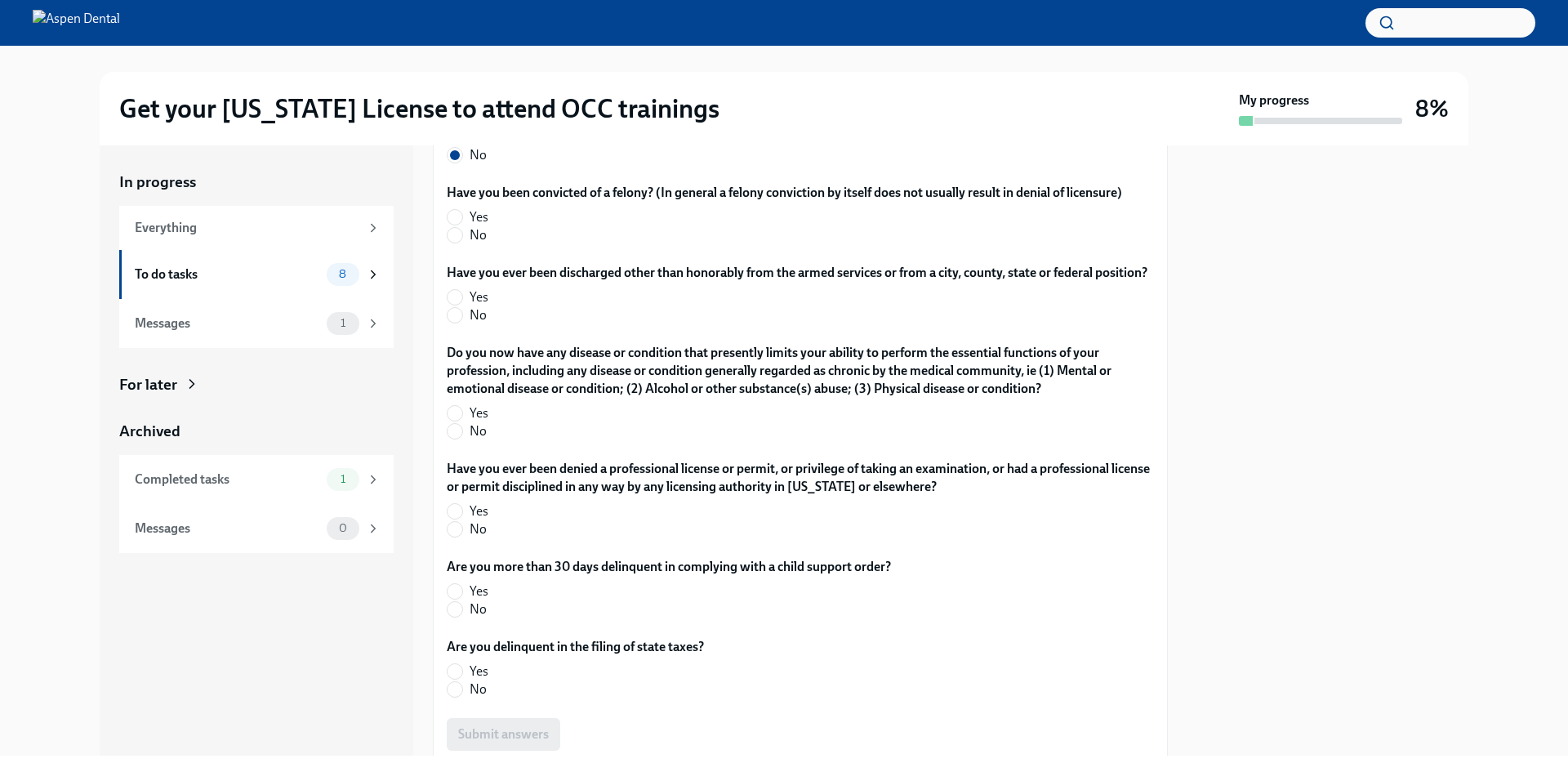
scroll to position [3186, 0]
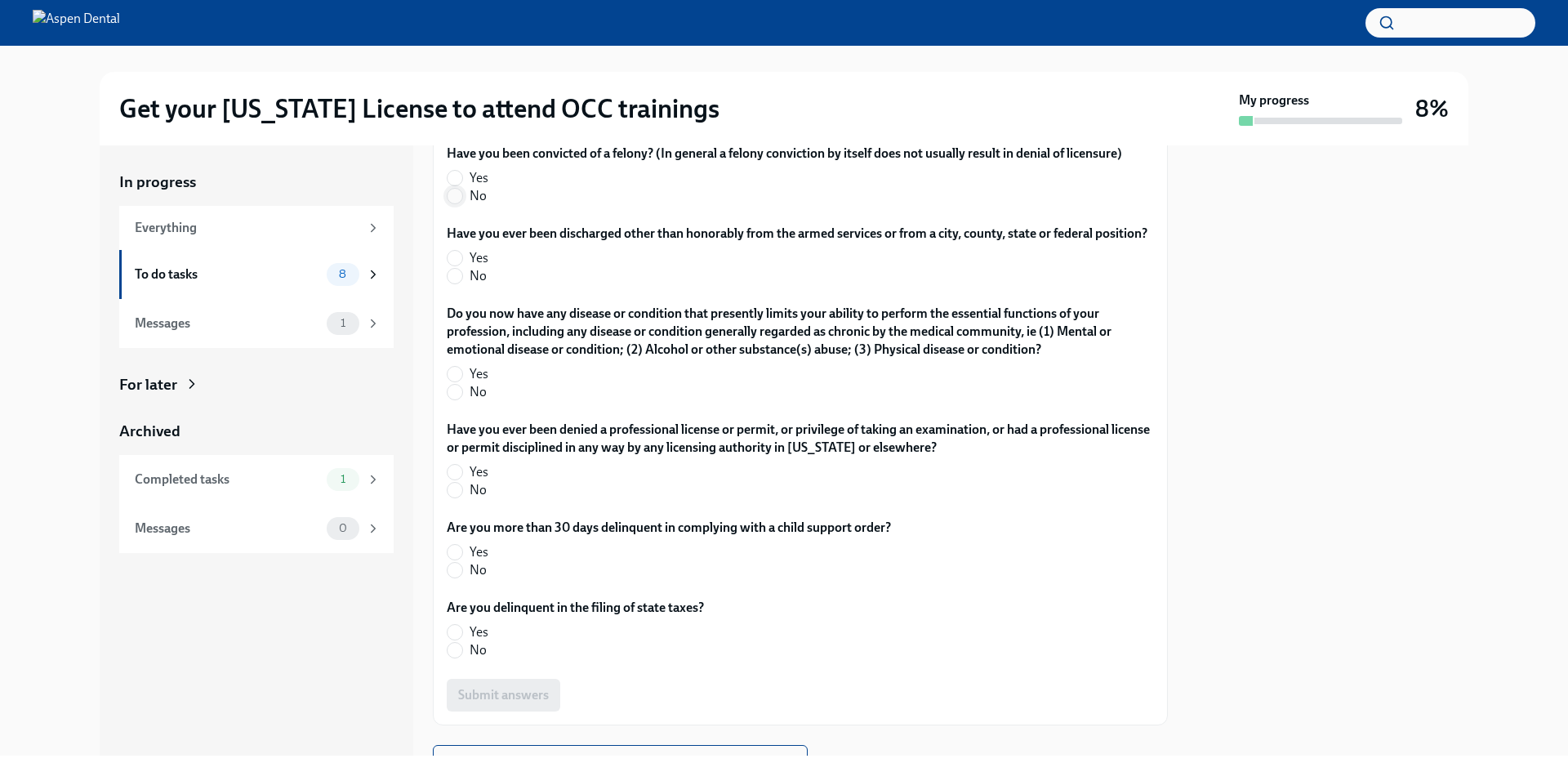
click at [455, 203] on input "No" at bounding box center [455, 197] width 15 height 15
radio input "true"
click at [448, 284] on input "No" at bounding box center [455, 276] width 15 height 15
radio input "true"
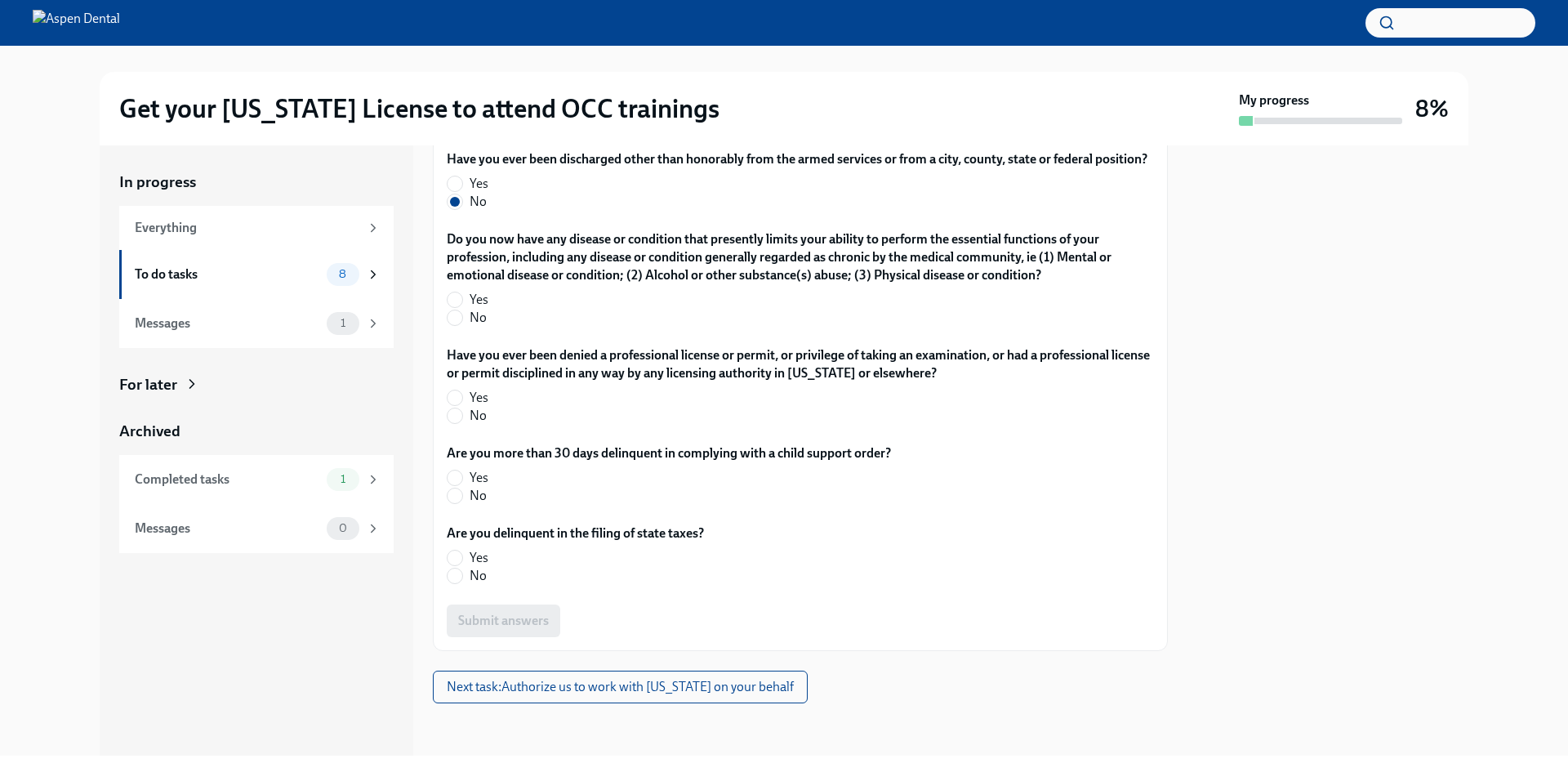
scroll to position [3349, 0]
click at [449, 325] on input "No" at bounding box center [455, 318] width 15 height 15
radio input "true"
click at [456, 423] on input "No" at bounding box center [455, 416] width 15 height 15
radio input "true"
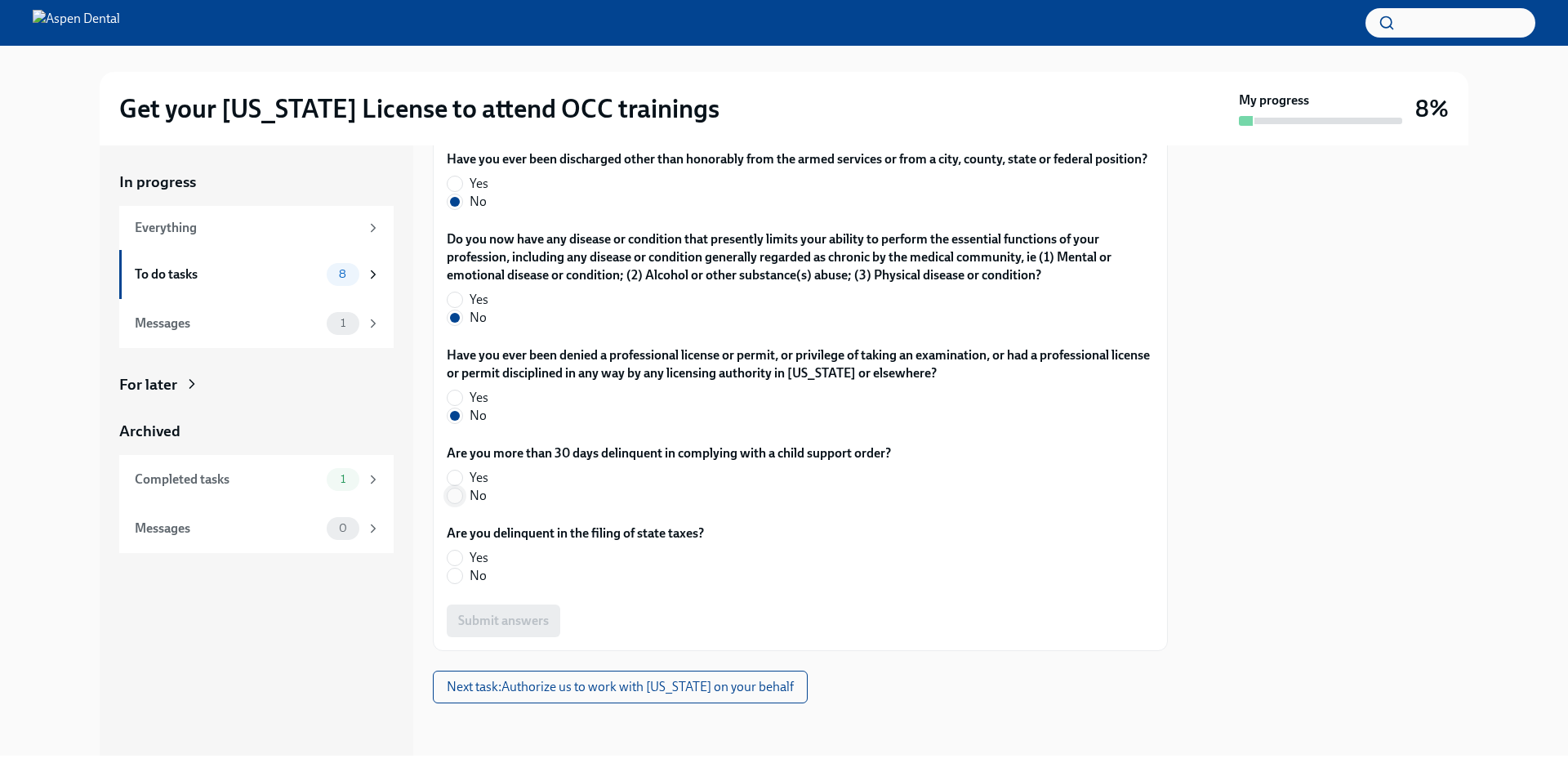
click at [454, 503] on input "No" at bounding box center [455, 496] width 15 height 15
radio input "true"
click at [459, 583] on input "No" at bounding box center [455, 576] width 15 height 15
radio input "true"
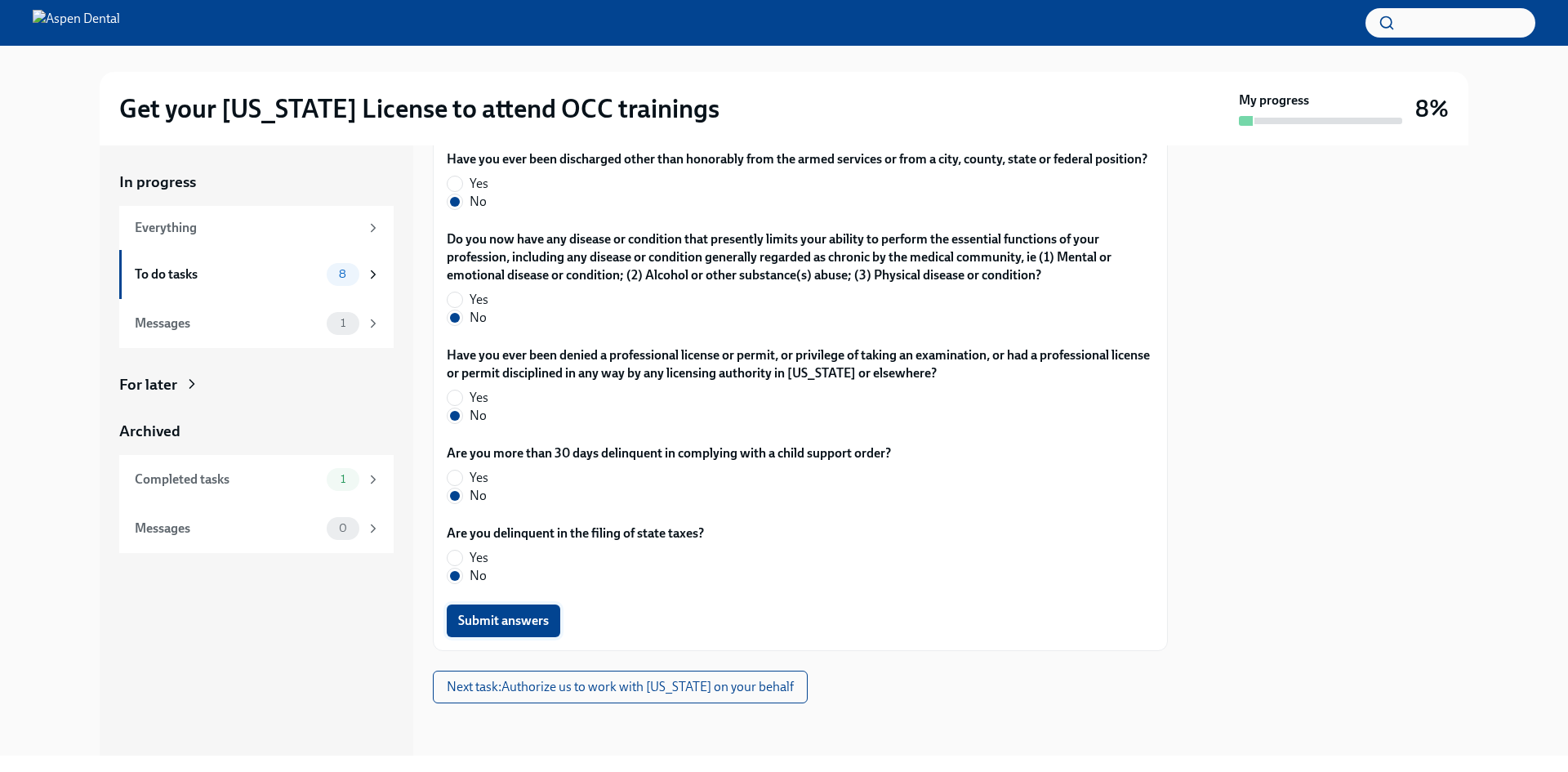
click at [500, 629] on span "Submit answers" at bounding box center [503, 621] width 90 height 17
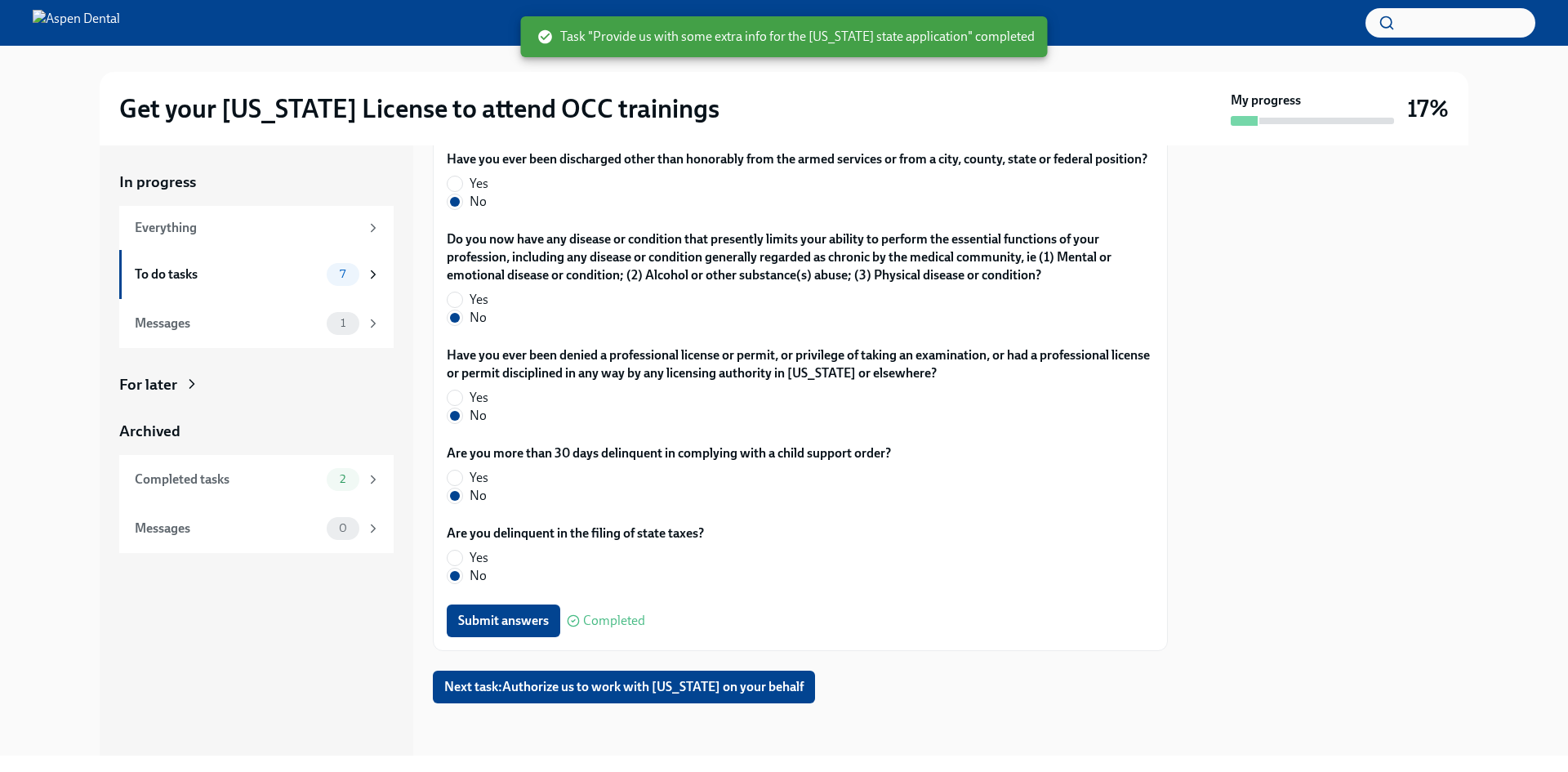
scroll to position [3468, 0]
click at [649, 686] on span "Next task : Authorize us to work with [US_STATE] on your behalf" at bounding box center [624, 687] width 359 height 17
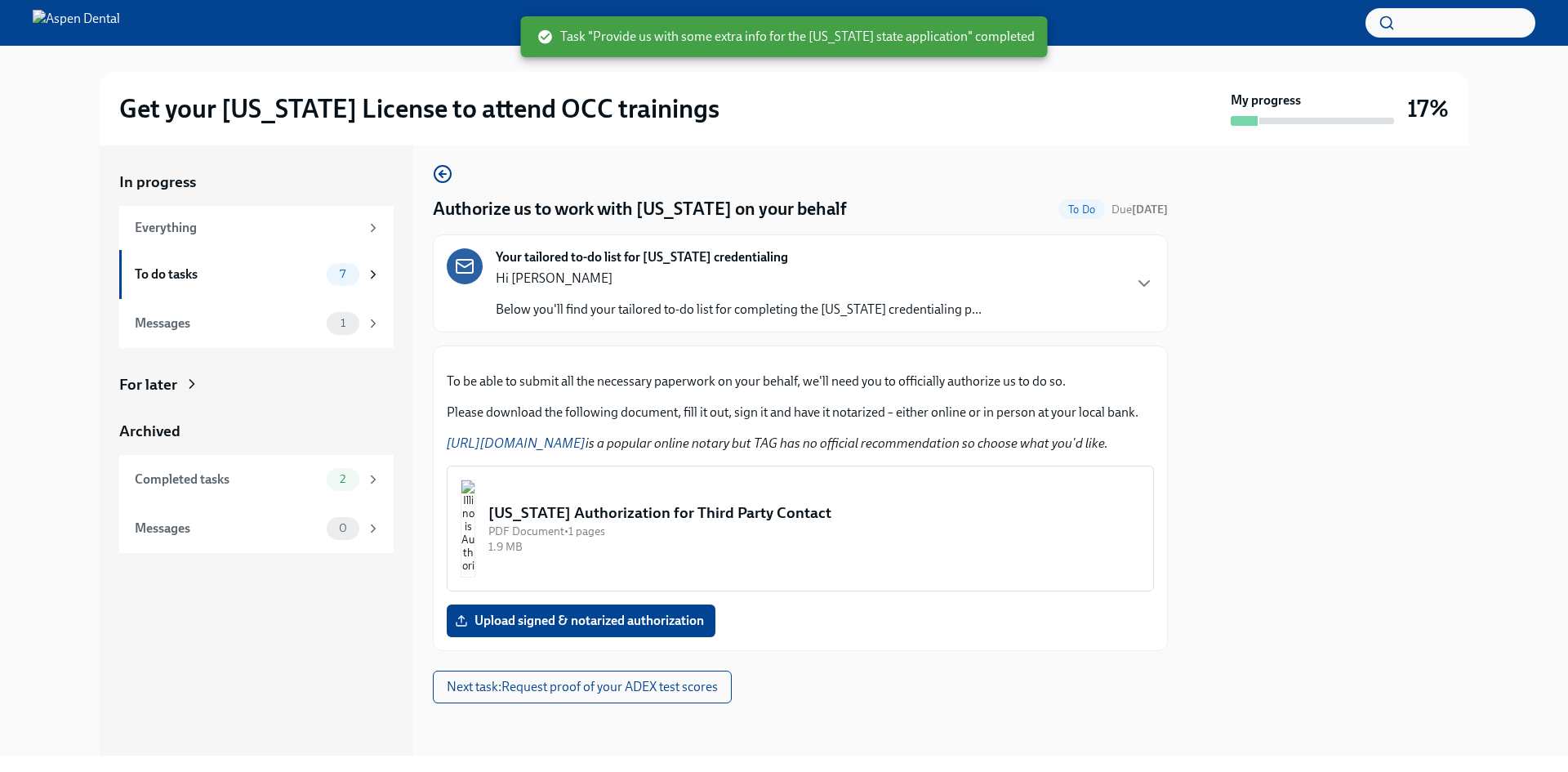
scroll to position [163, 0]
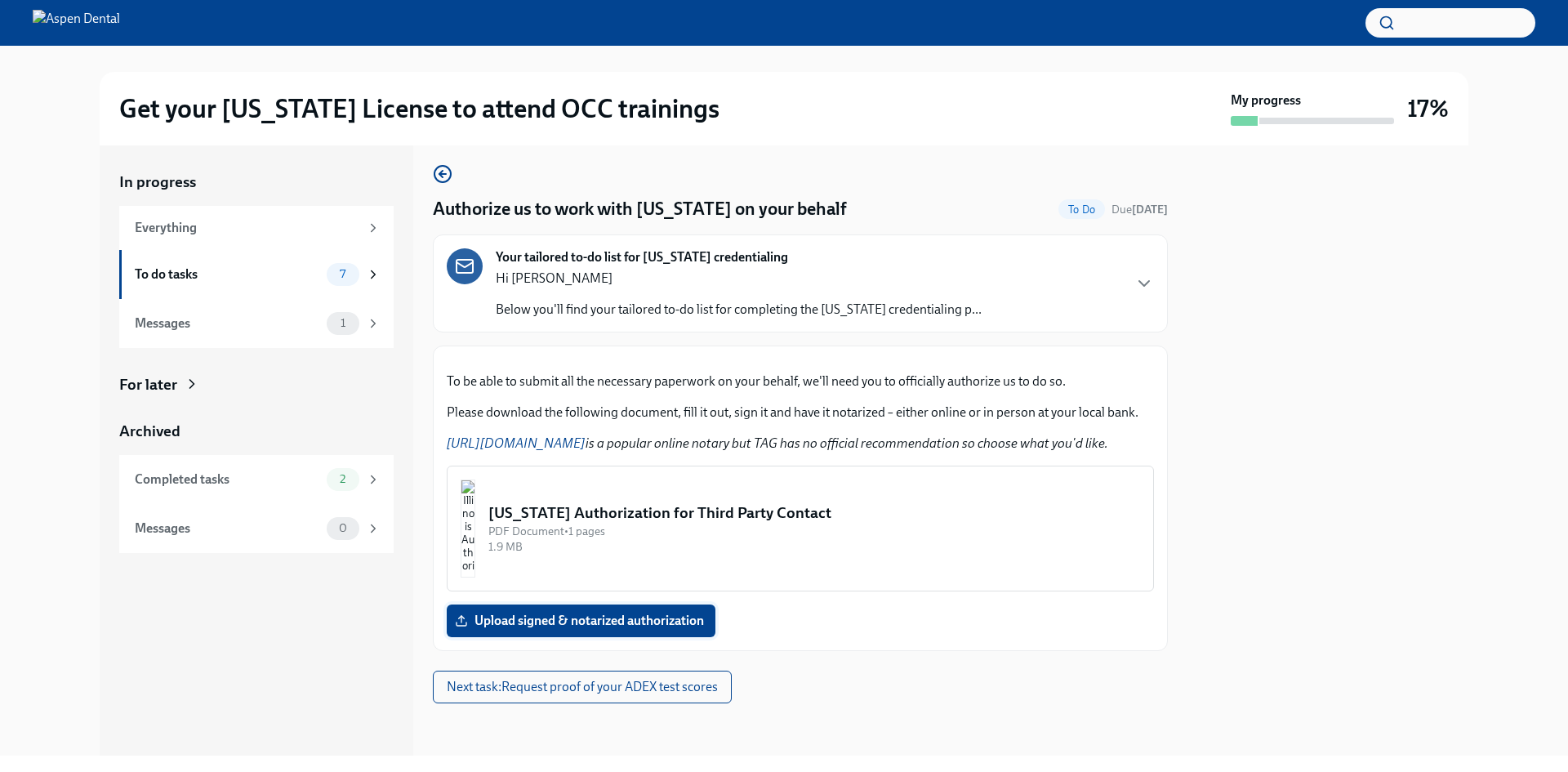
click at [667, 629] on span "Upload signed & notarized authorization" at bounding box center [581, 621] width 246 height 17
click at [0, 0] on input "Upload signed & notarized authorization" at bounding box center [0, 0] width 0 height 0
click at [475, 543] on img "button" at bounding box center [468, 528] width 15 height 98
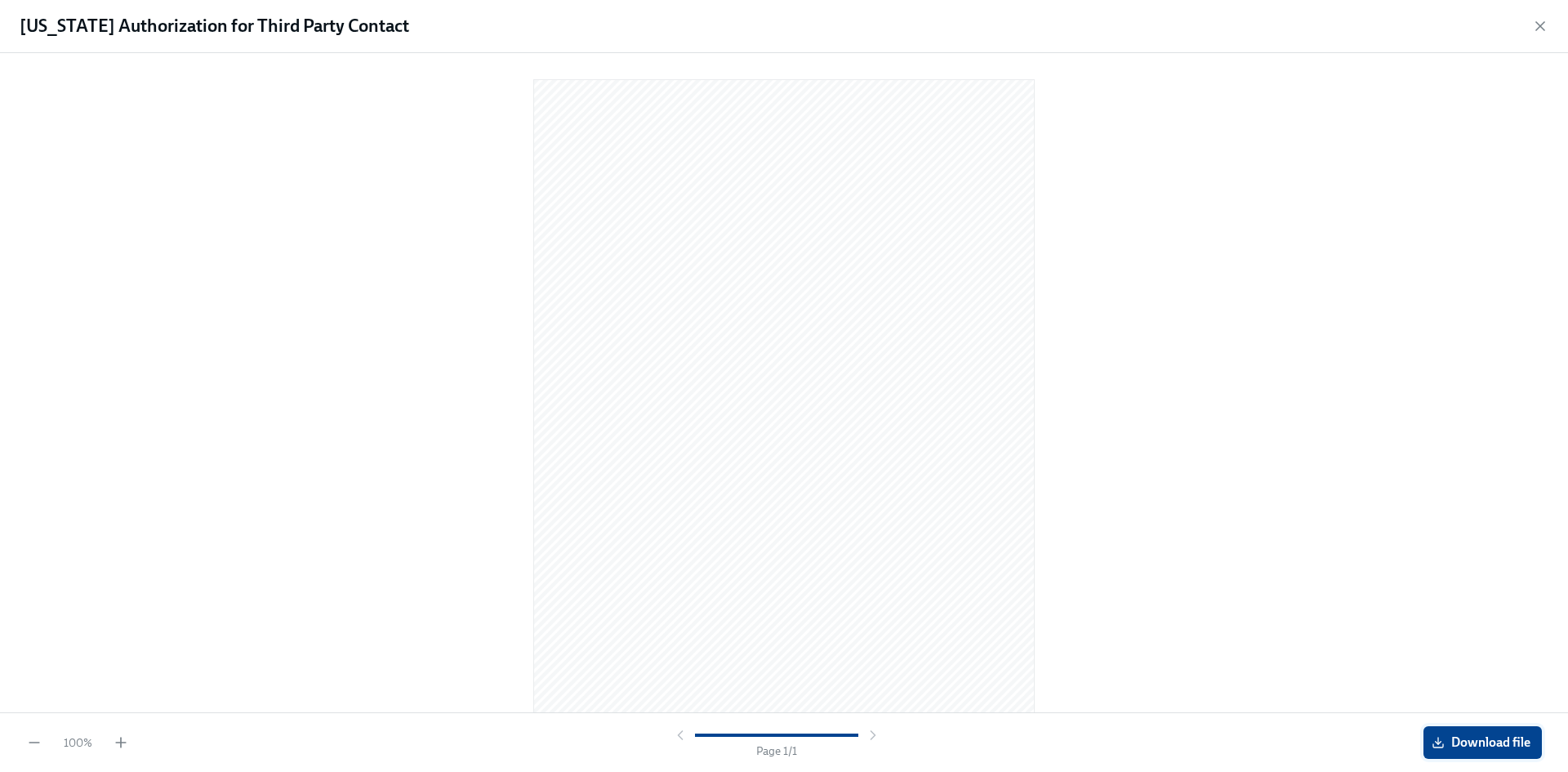
click at [1469, 732] on button "Download file" at bounding box center [1483, 742] width 119 height 32
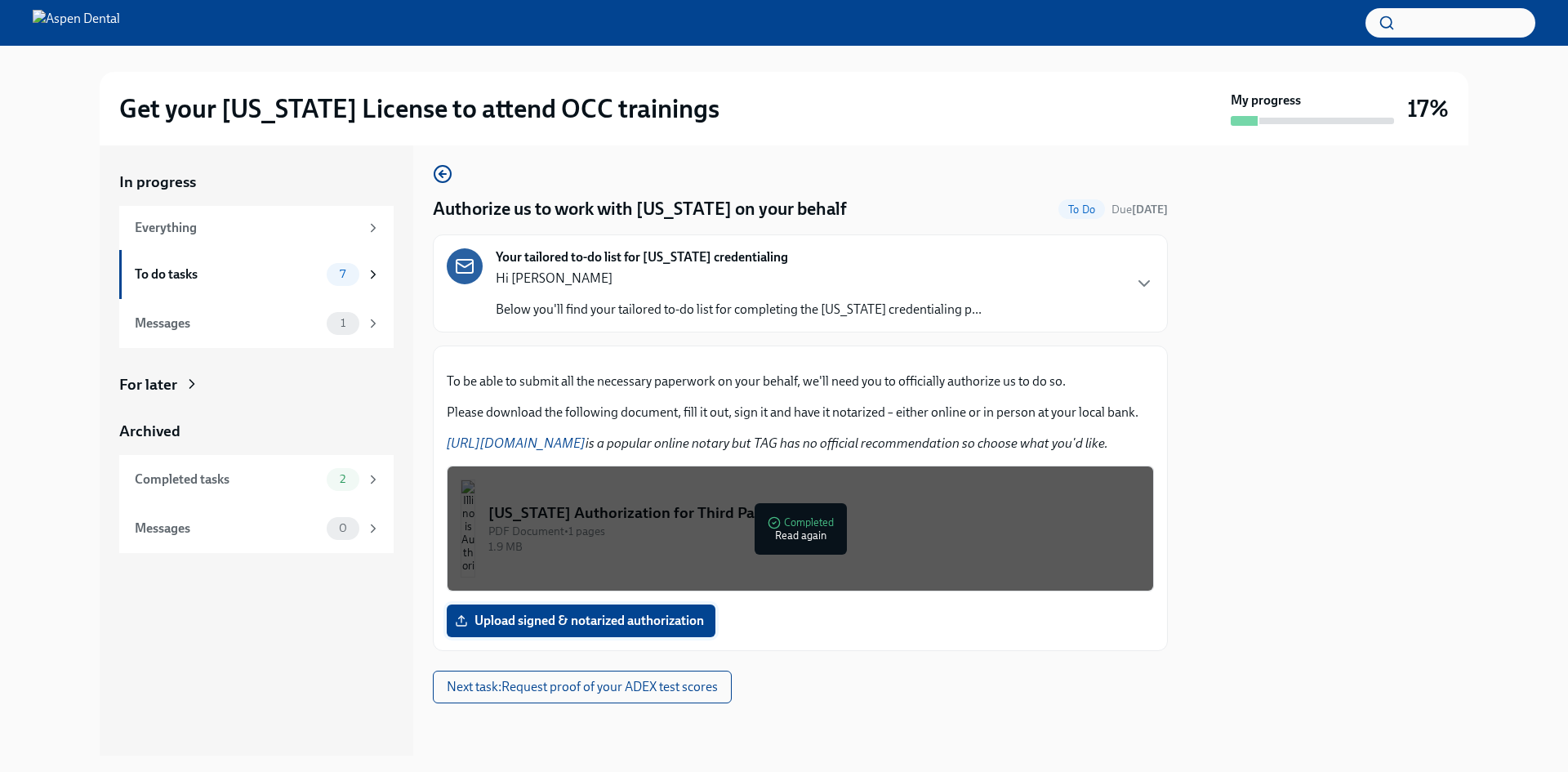
click at [642, 624] on span "Upload signed & notarized authorization" at bounding box center [581, 621] width 246 height 17
click at [0, 0] on input "Upload signed & notarized authorization" at bounding box center [0, 0] width 0 height 0
click at [799, 514] on div "[US_STATE] Authorization for Third Party Contact" at bounding box center [814, 513] width 652 height 22
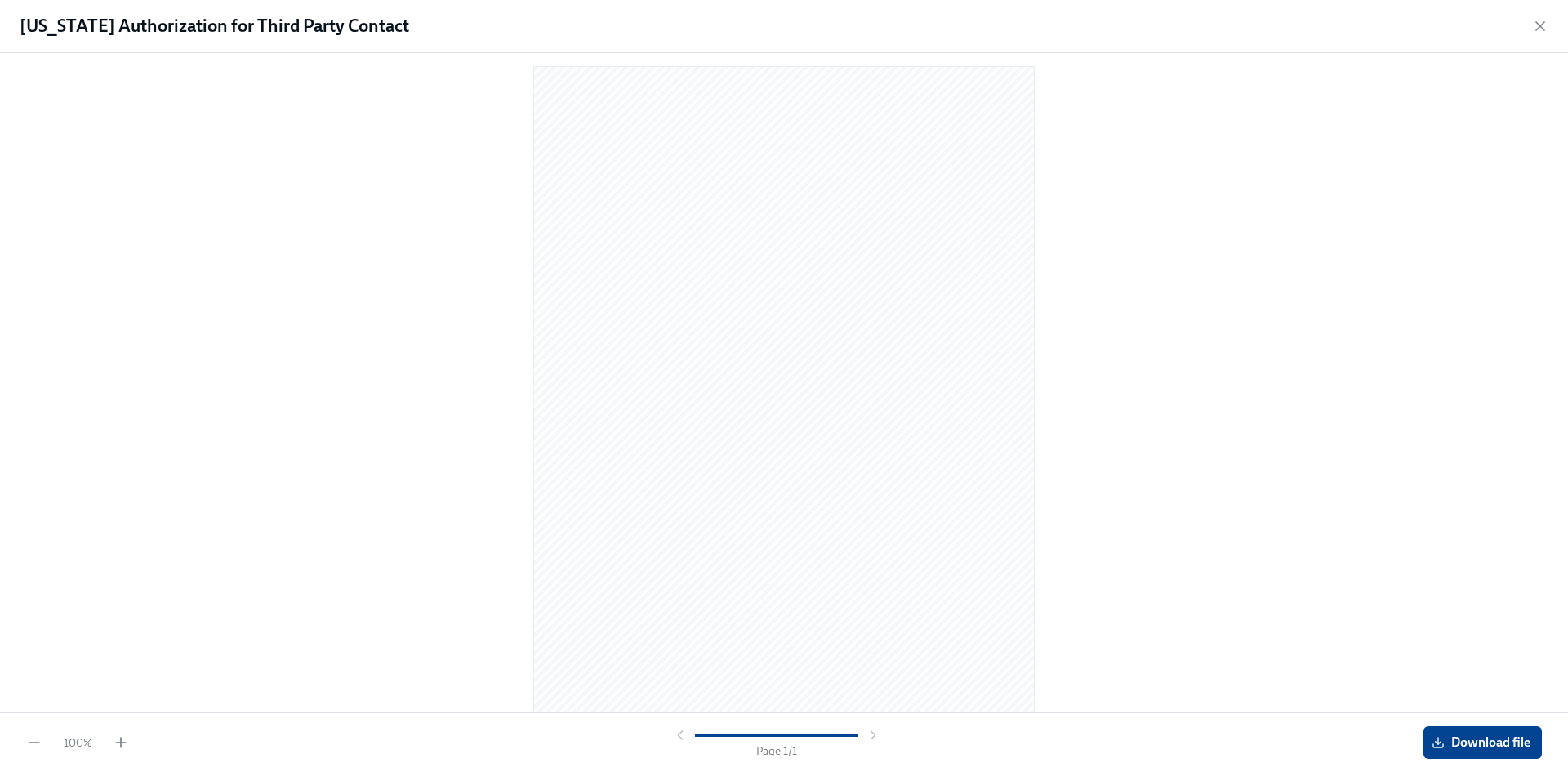
scroll to position [16, 0]
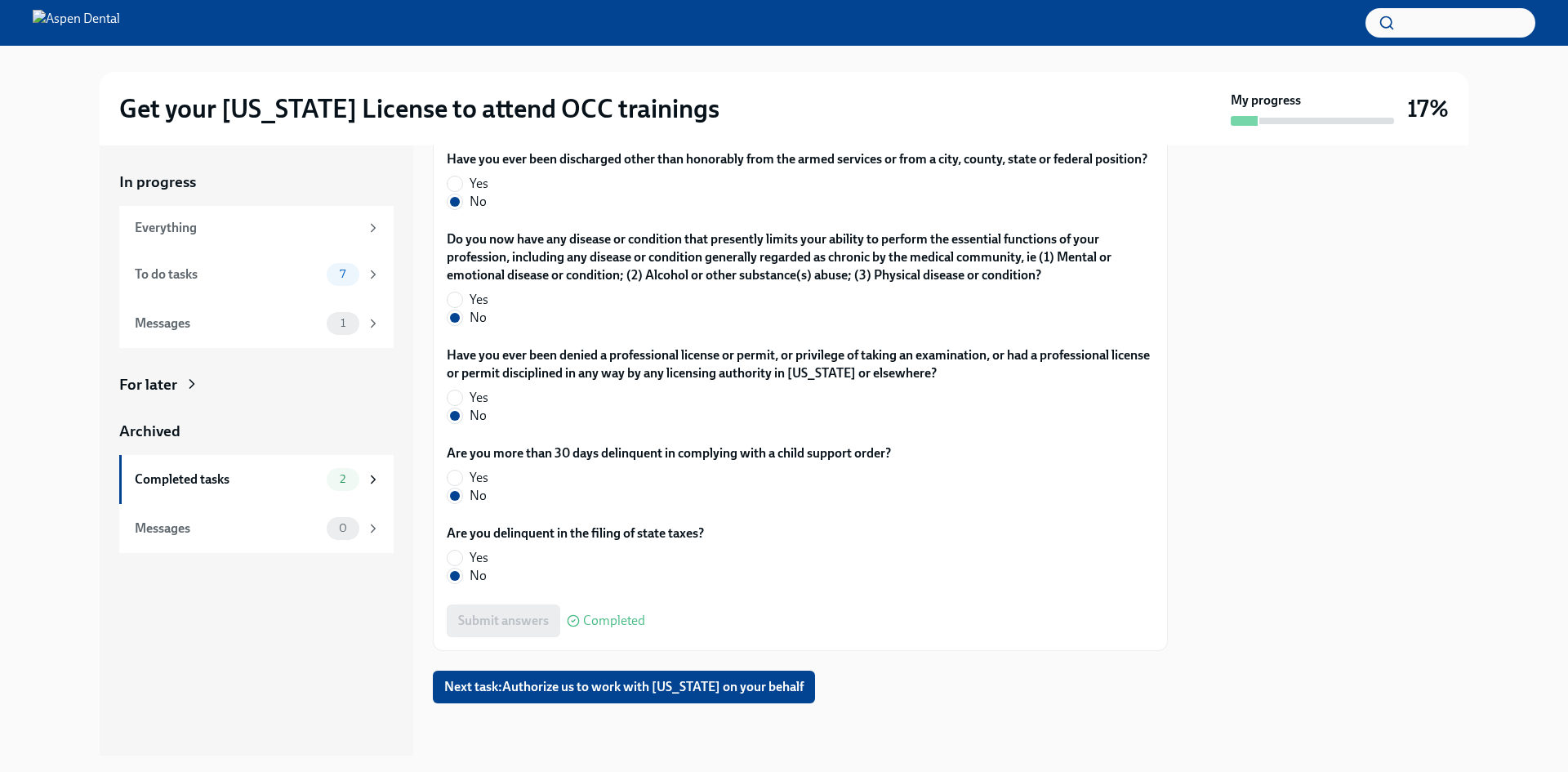
scroll to position [3468, 0]
click at [716, 680] on span "Next task : Authorize us to work with [US_STATE] on your behalf" at bounding box center [624, 687] width 359 height 17
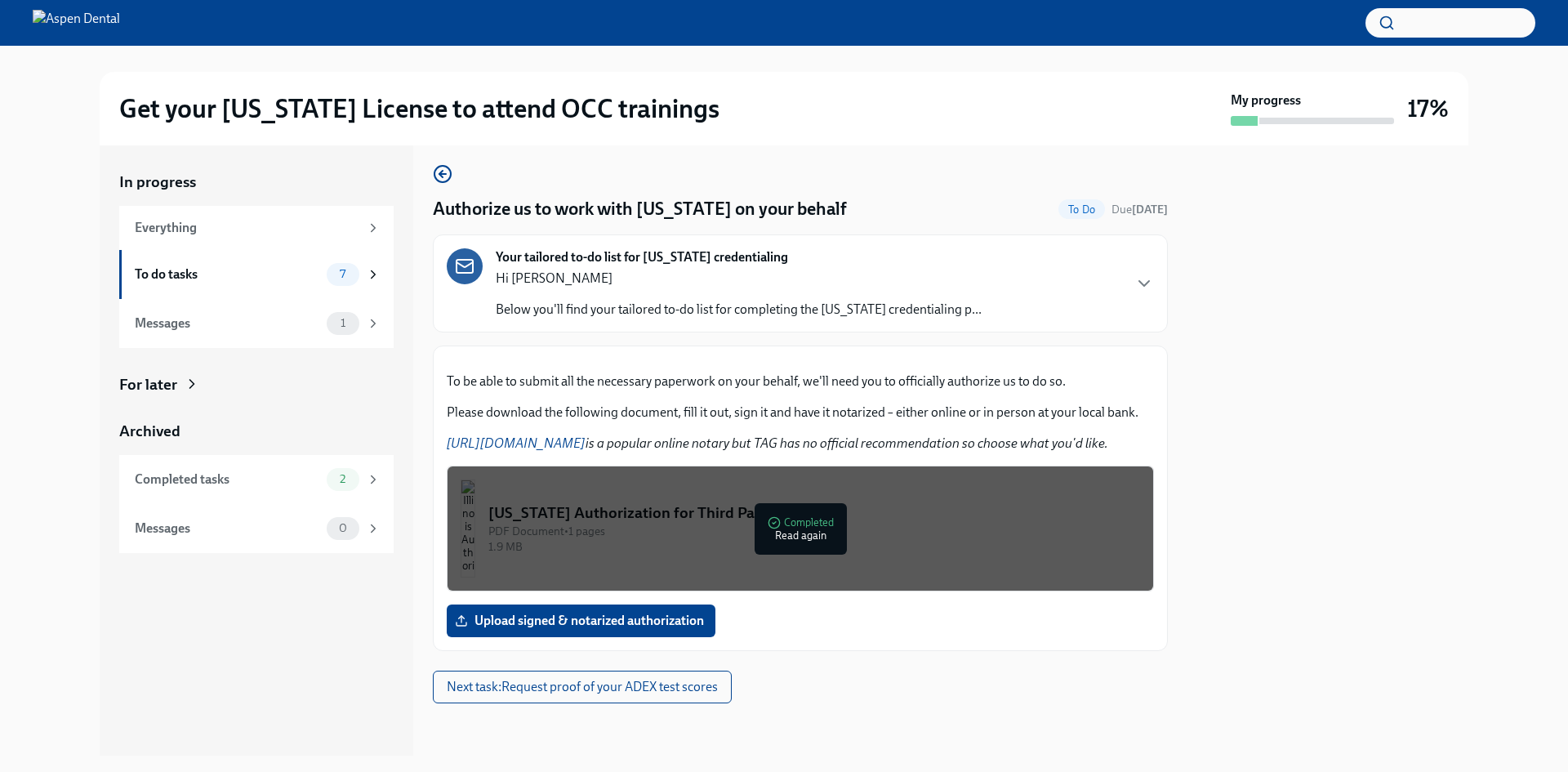
scroll to position [197, 0]
click at [683, 625] on span "Upload signed & notarized authorization" at bounding box center [581, 621] width 246 height 17
click at [0, 0] on input "Upload signed & notarized authorization" at bounding box center [0, 0] width 0 height 0
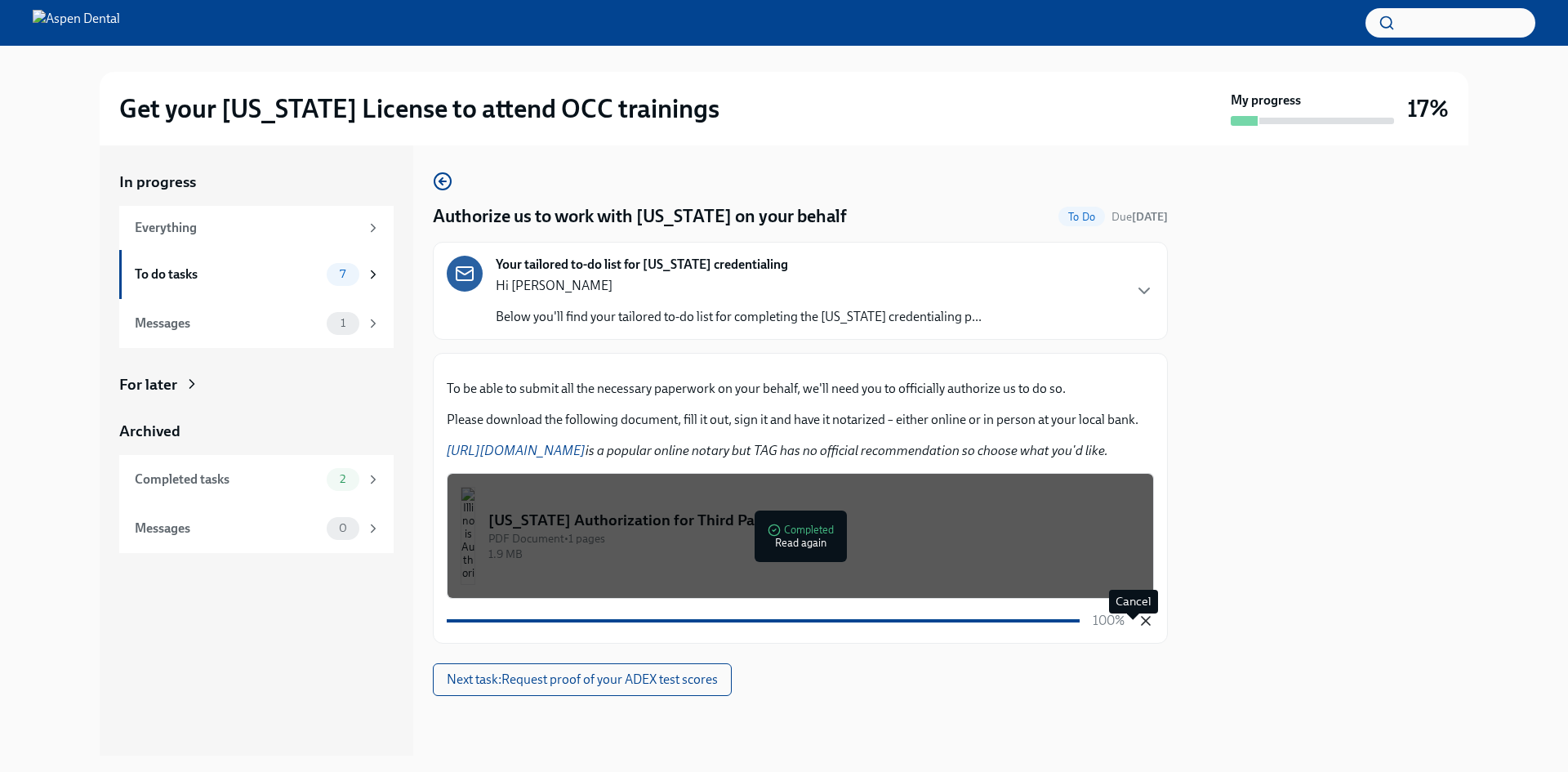
click at [1138, 625] on icon "button" at bounding box center [1146, 621] width 17 height 17
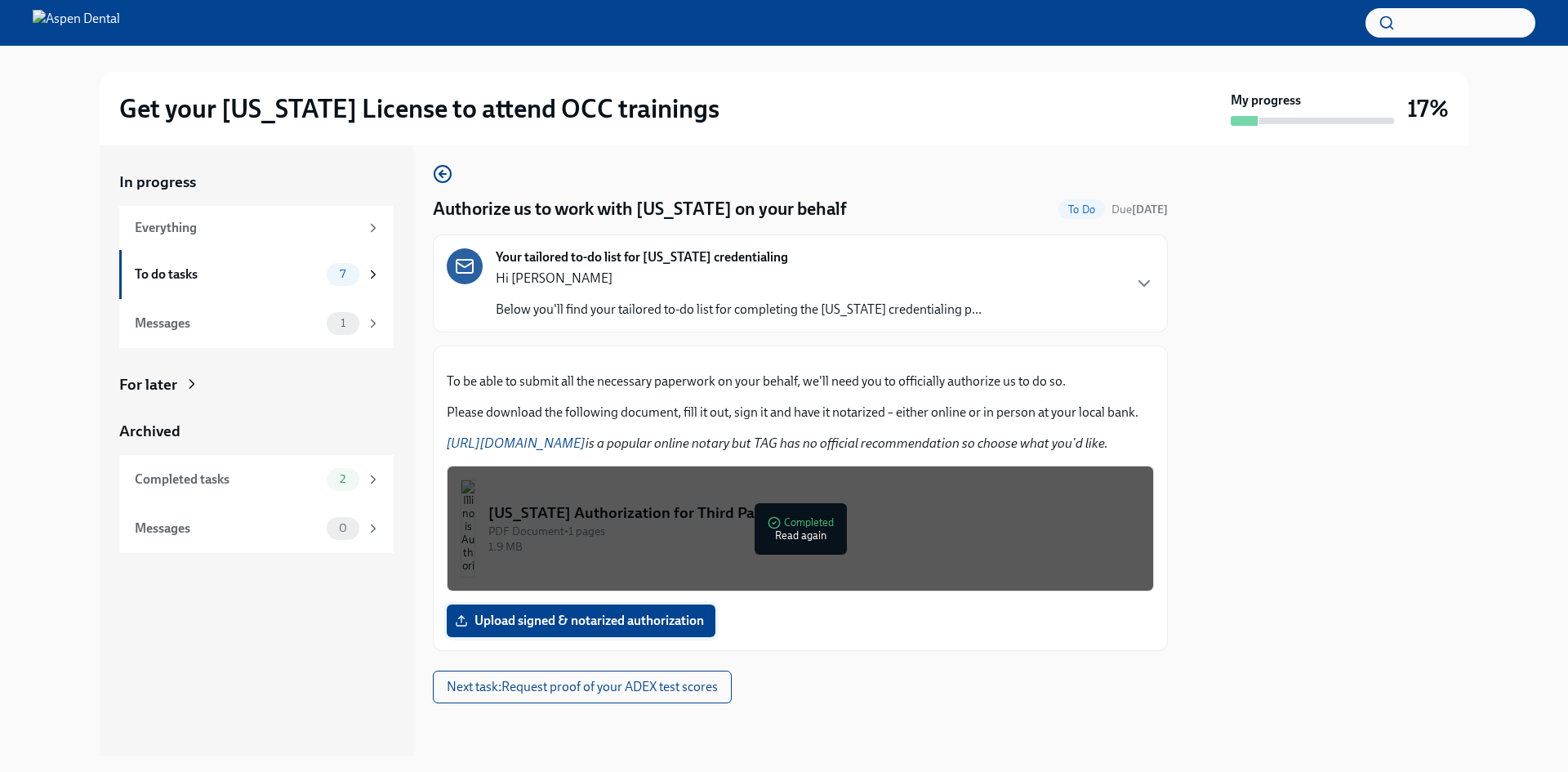
click at [621, 629] on span "Upload signed & notarized authorization" at bounding box center [581, 621] width 246 height 17
click at [0, 0] on input "Upload signed & notarized authorization" at bounding box center [0, 0] width 0 height 0
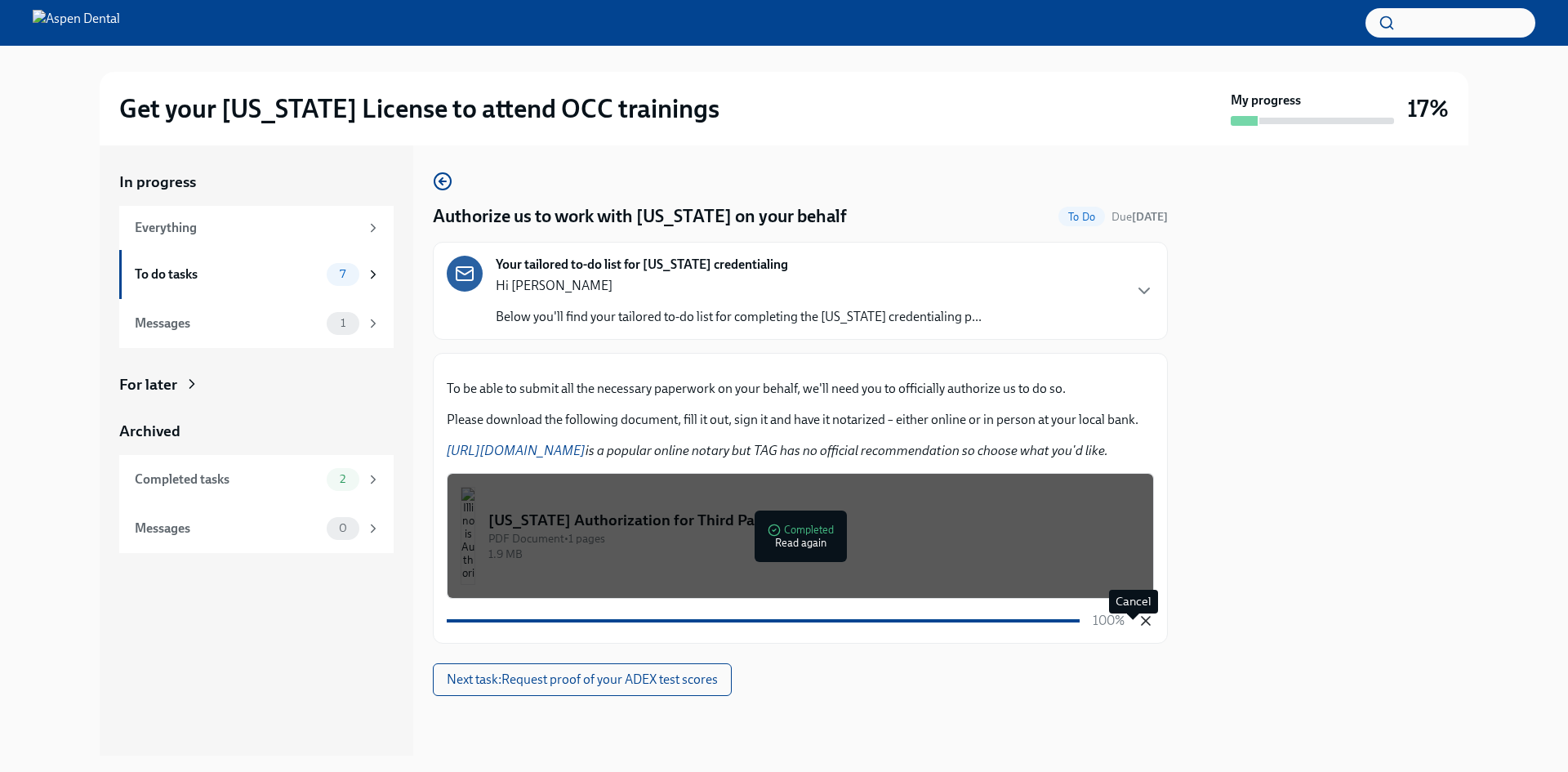
click at [1142, 625] on icon "button" at bounding box center [1146, 621] width 8 height 8
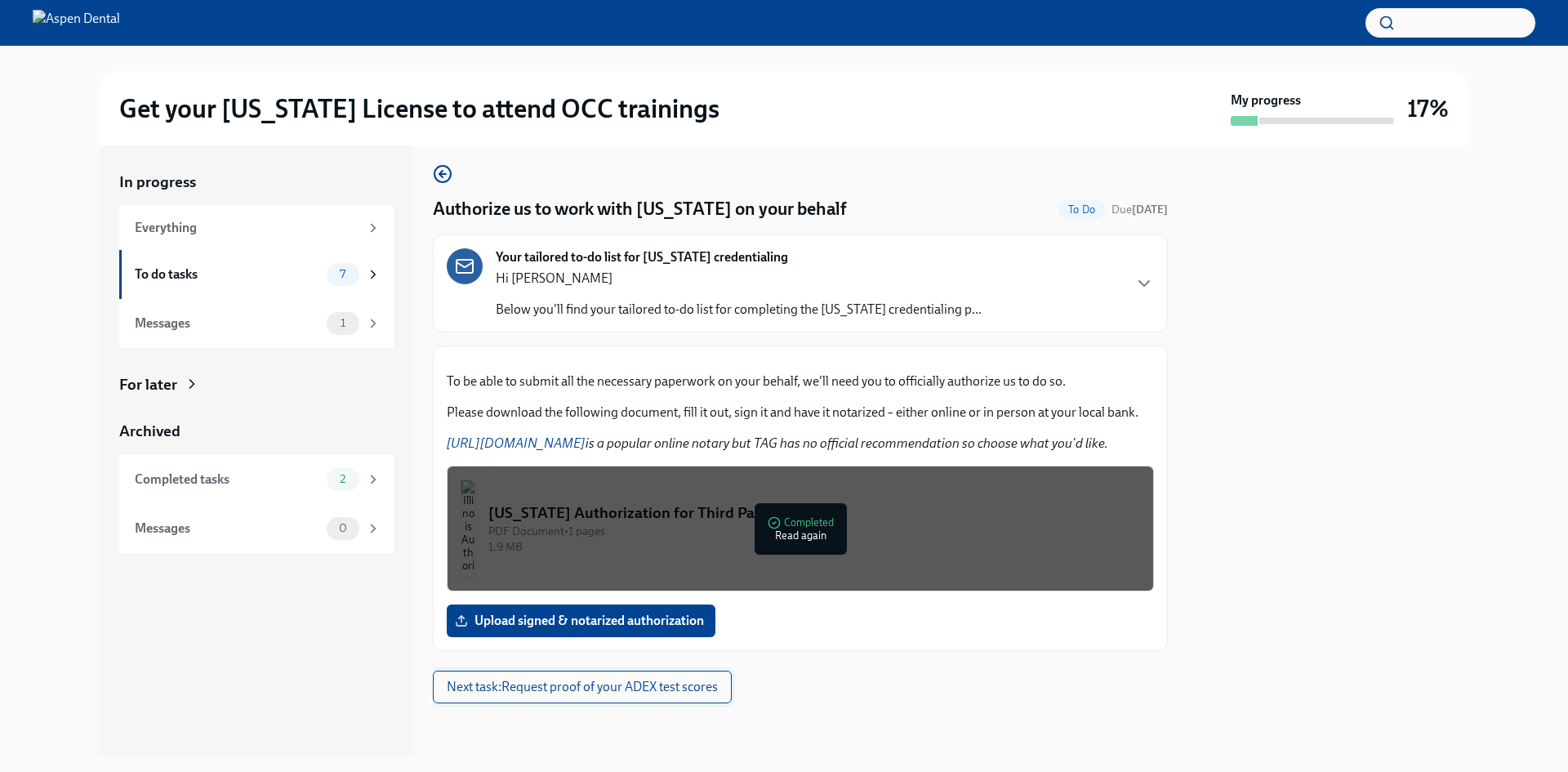
click at [635, 695] on span "Next task : Request proof of your ADEX test scores" at bounding box center [582, 687] width 271 height 17
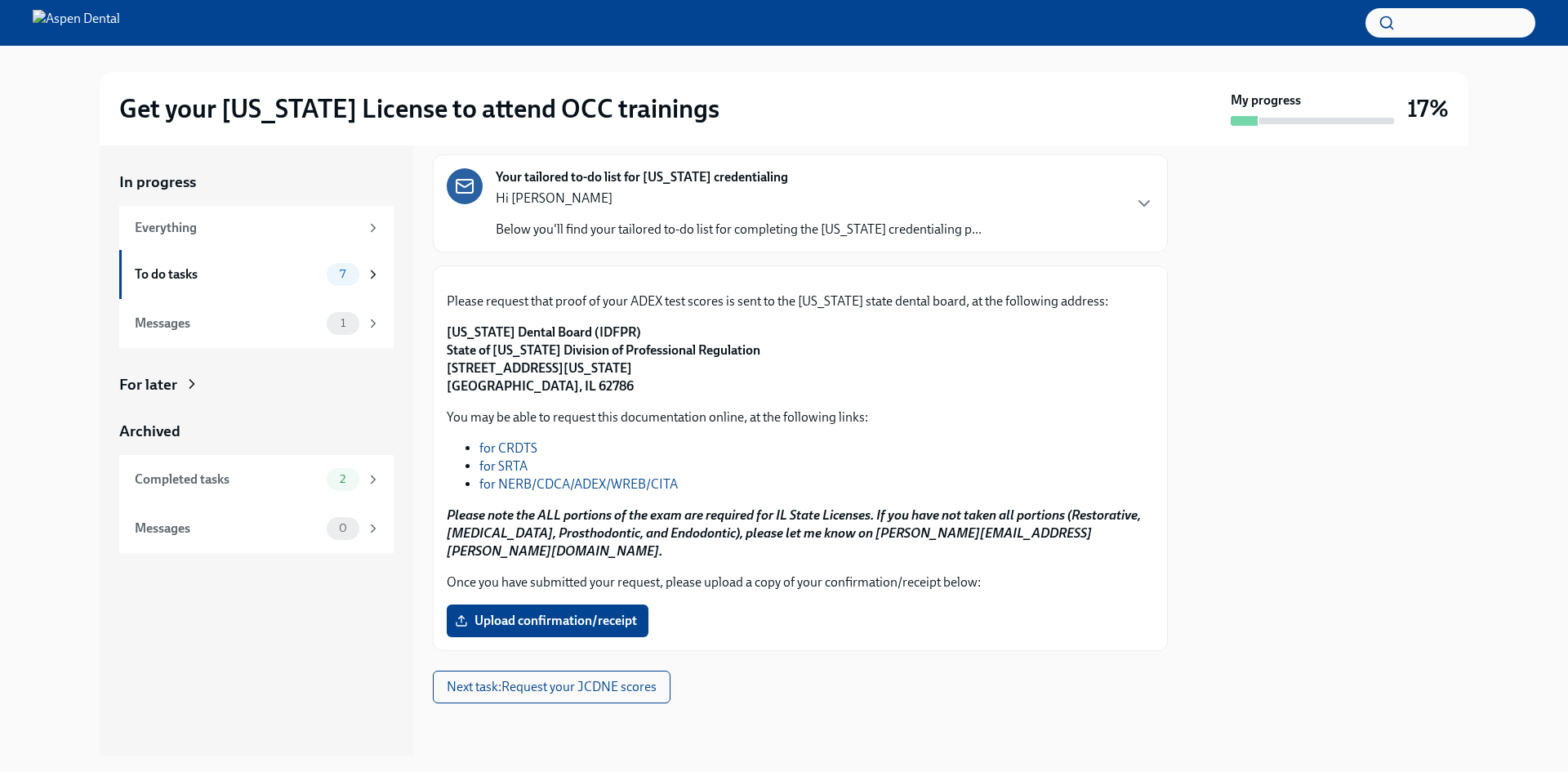
scroll to position [245, 0]
click at [551, 629] on span "Upload confirmation/receipt" at bounding box center [548, 621] width 179 height 17
click at [0, 0] on input "Upload confirmation/receipt" at bounding box center [0, 0] width 0 height 0
click at [532, 492] on link "for NERB/CDCA/ADEX/WREB/CITA" at bounding box center [578, 483] width 198 height 16
